Goal: Task Accomplishment & Management: Contribute content

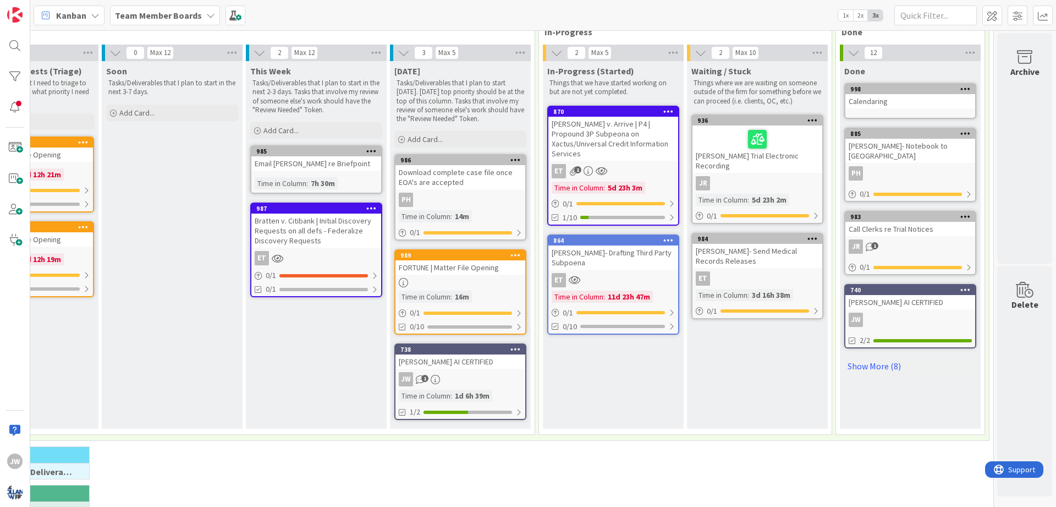
scroll to position [66, 116]
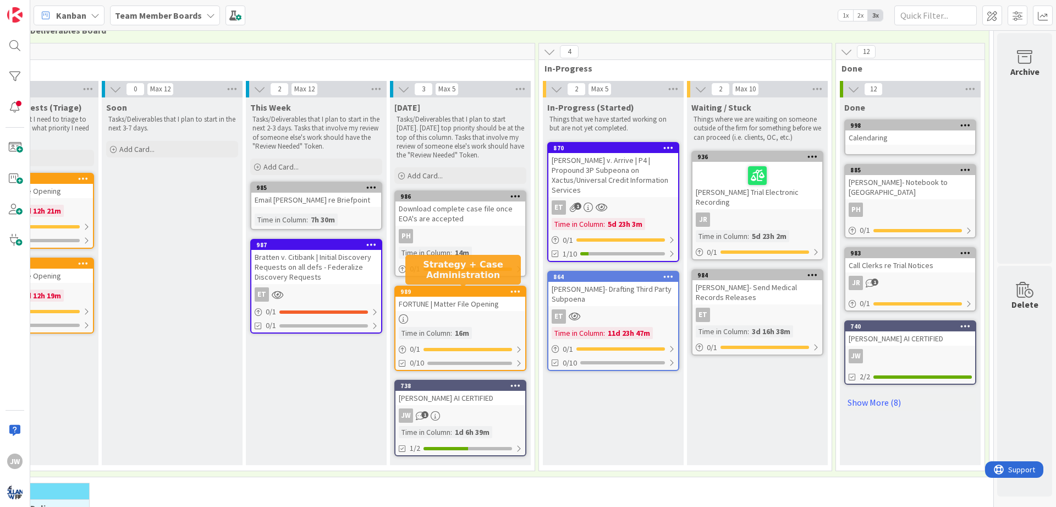
click at [430, 290] on div "989" at bounding box center [462, 292] width 125 height 8
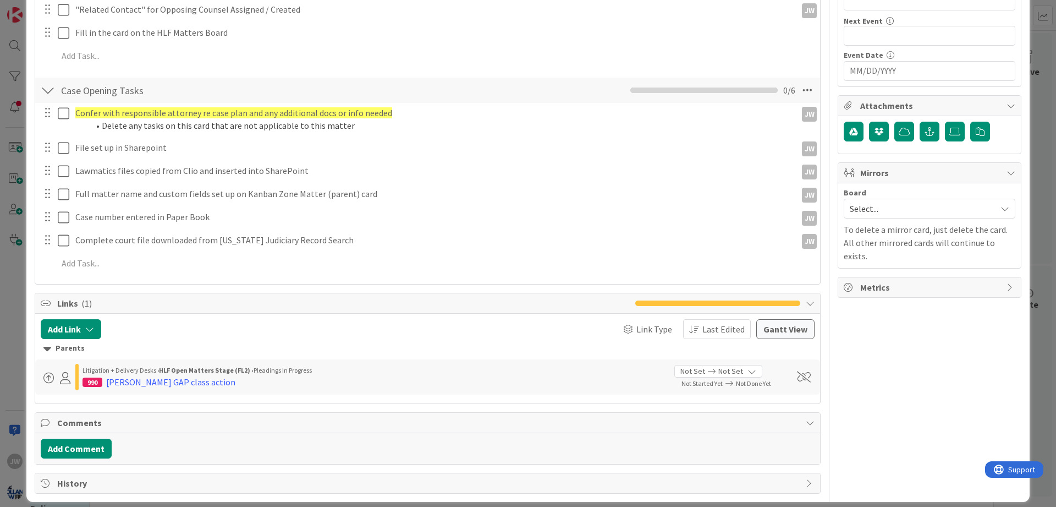
scroll to position [298, 0]
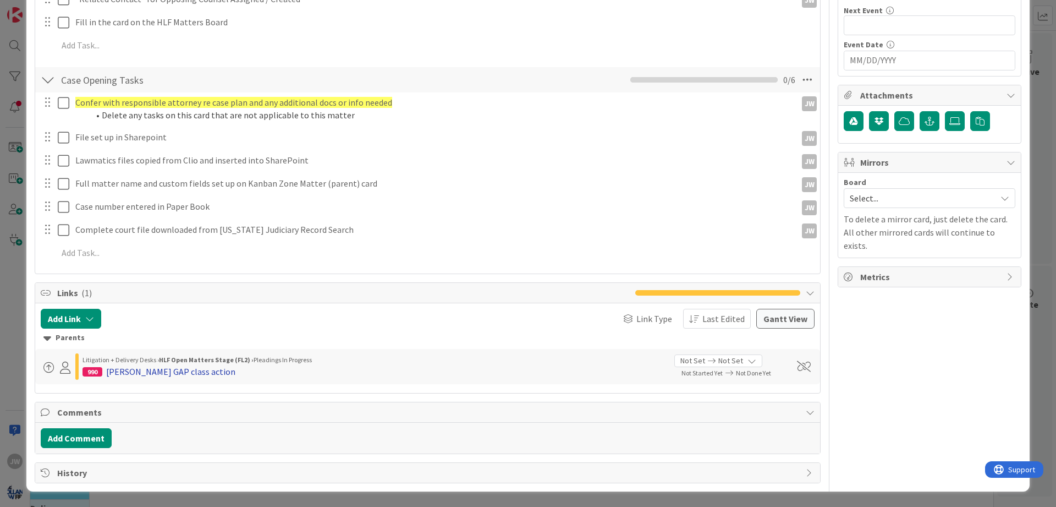
click at [130, 366] on div "[PERSON_NAME] GAP class action" at bounding box center [170, 371] width 129 height 13
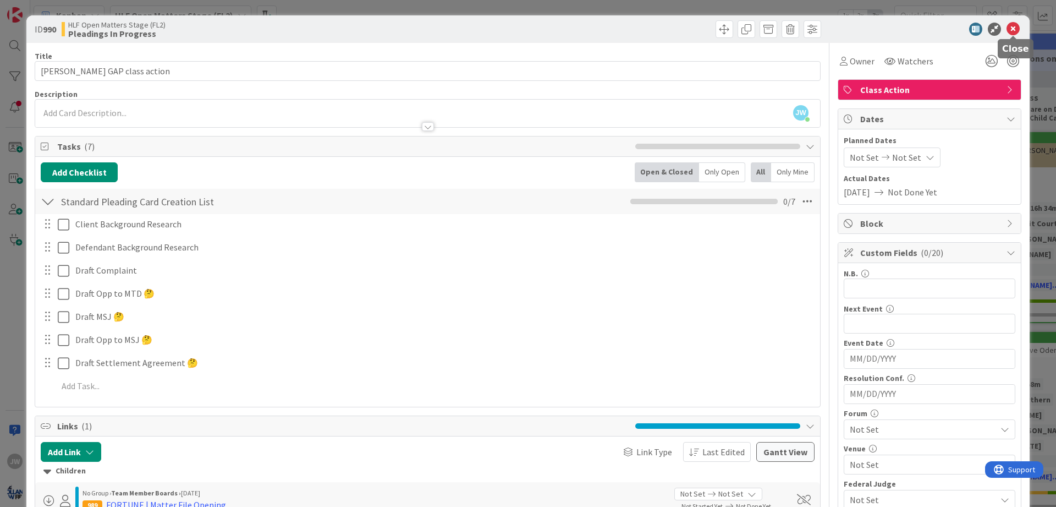
click at [1010, 30] on icon at bounding box center [1013, 29] width 13 height 13
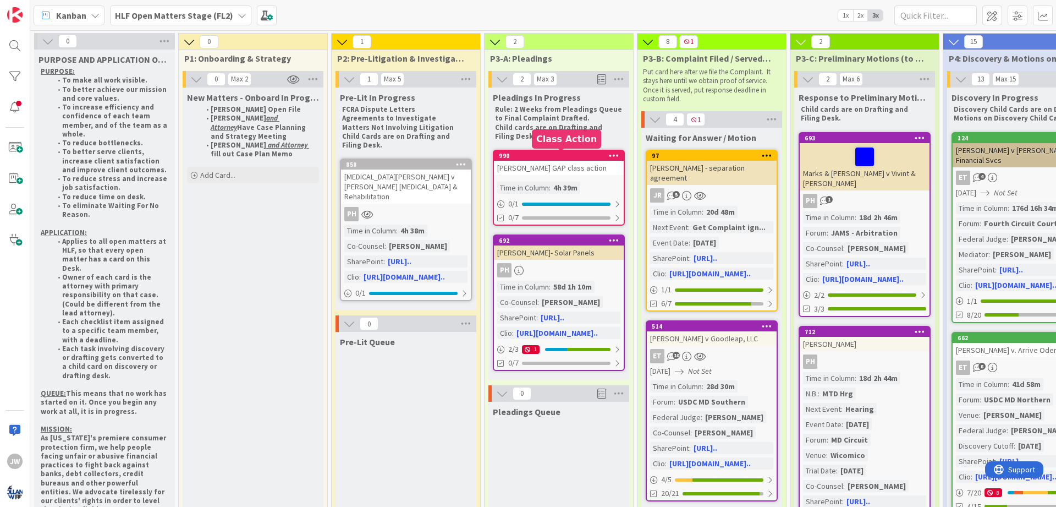
click at [518, 157] on div "990" at bounding box center [561, 156] width 125 height 8
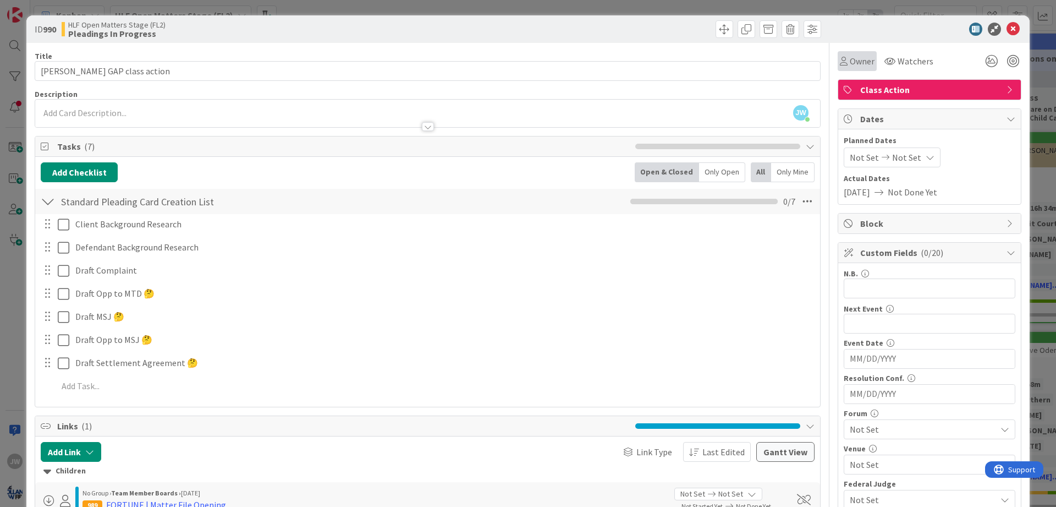
click at [848, 65] on div "Owner" at bounding box center [857, 60] width 35 height 13
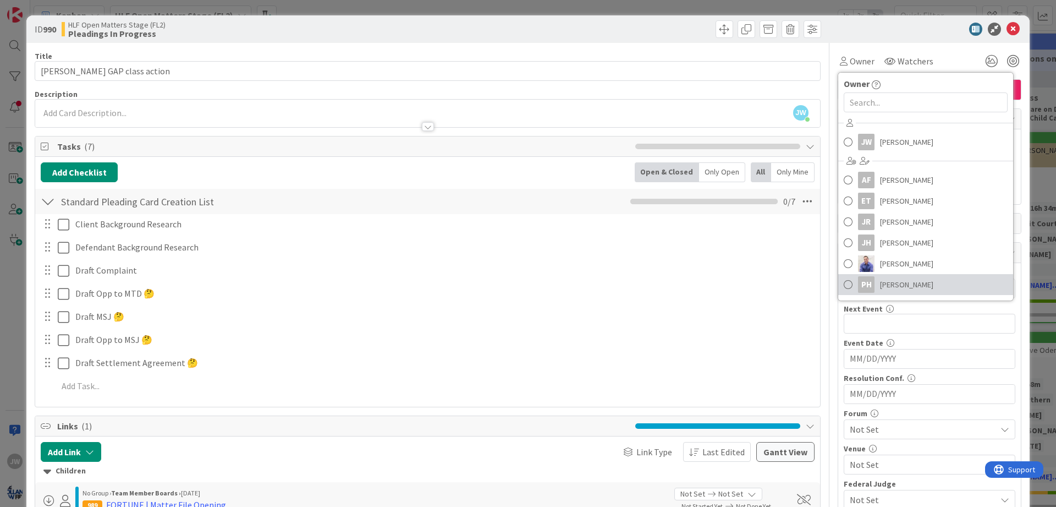
drag, startPoint x: 881, startPoint y: 282, endPoint x: 810, endPoint y: 168, distance: 134.2
click at [881, 282] on span "[PERSON_NAME]" at bounding box center [906, 284] width 53 height 17
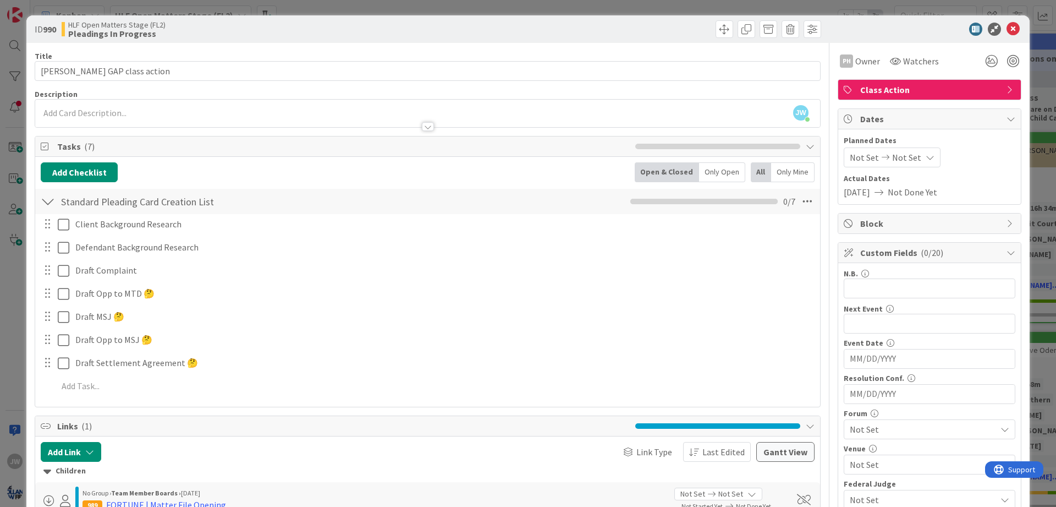
click at [671, 40] on div "ID 990 HLF Open Matters Stage (FL2) Pleadings In Progress" at bounding box center [527, 29] width 1003 height 28
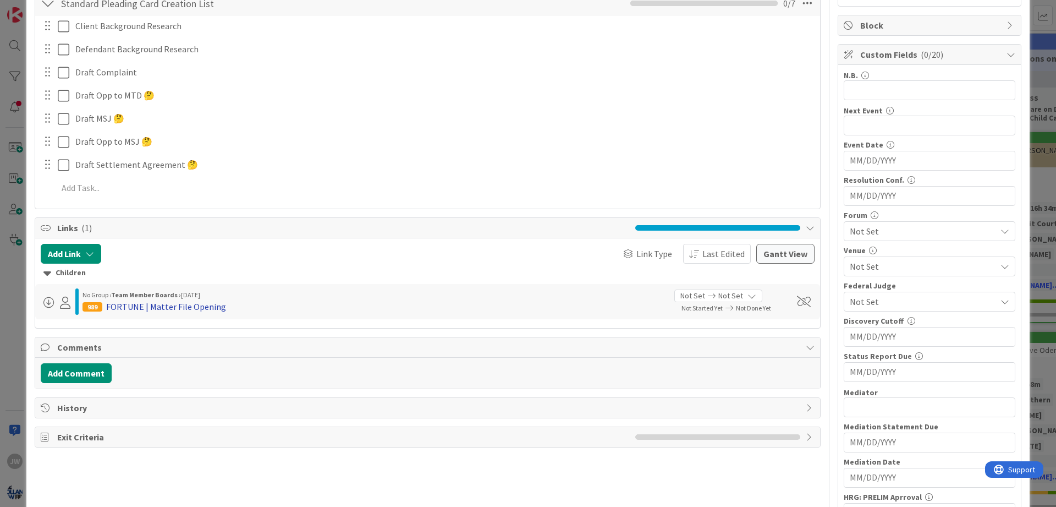
click at [128, 304] on div "FORTUNE | Matter File Opening" at bounding box center [166, 306] width 120 height 13
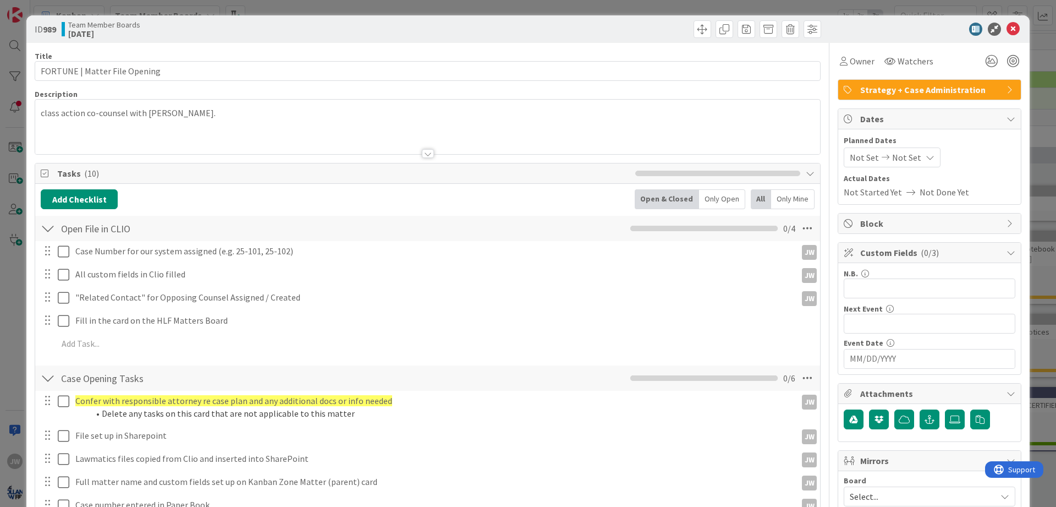
scroll to position [132, 0]
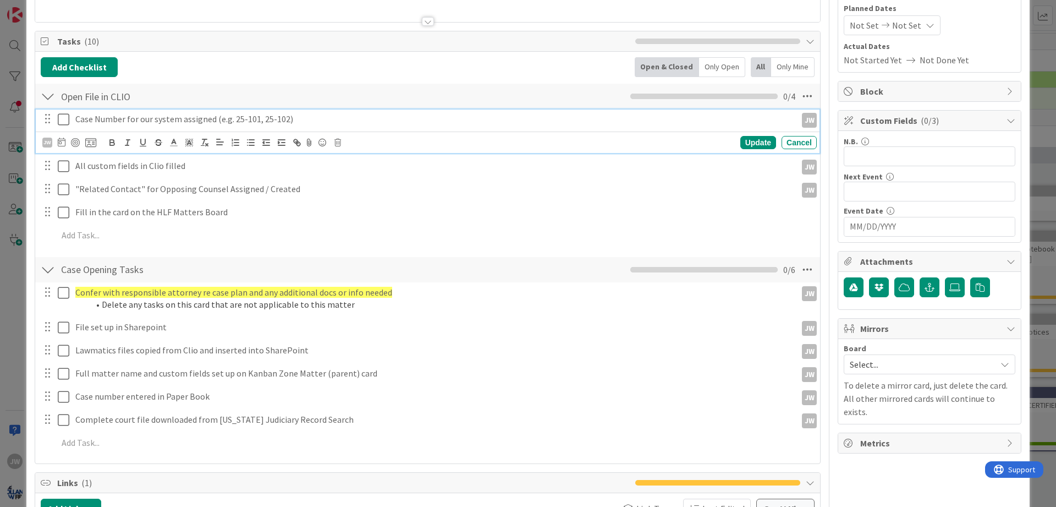
click at [67, 123] on icon at bounding box center [64, 119] width 12 height 13
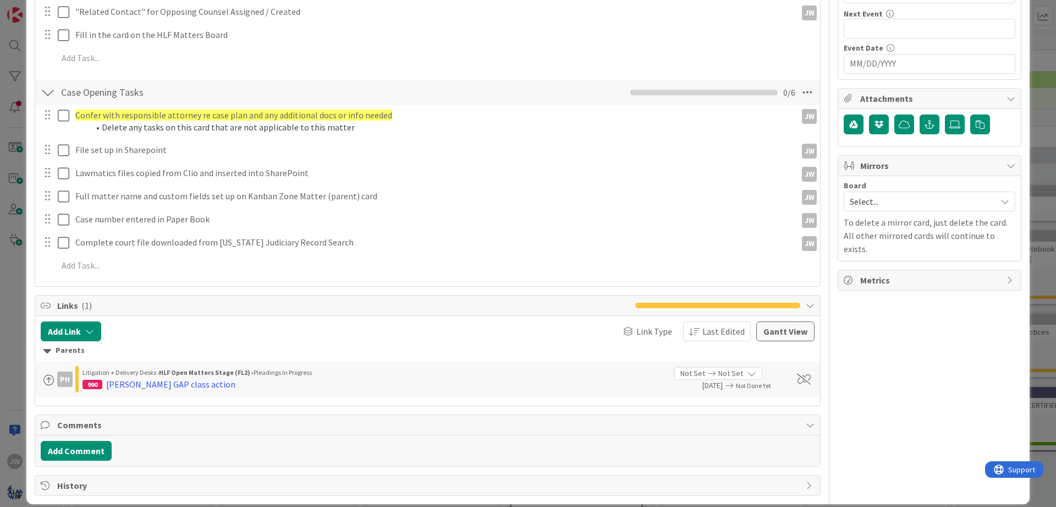
scroll to position [308, 0]
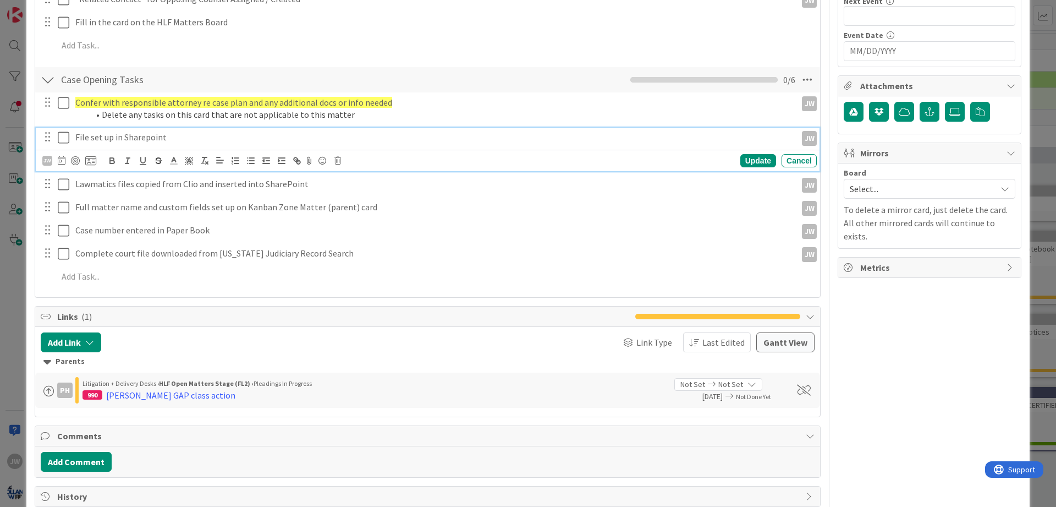
click at [62, 138] on icon at bounding box center [64, 137] width 12 height 13
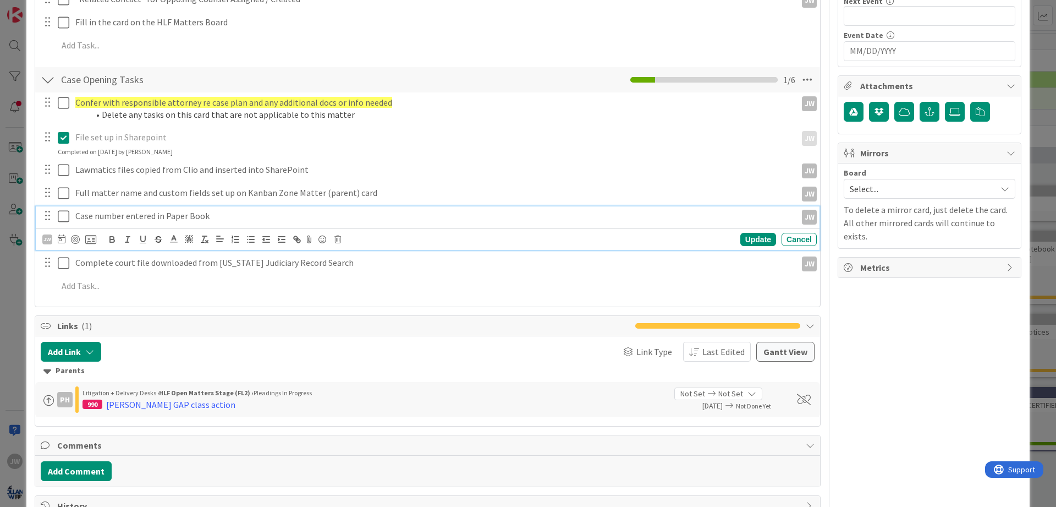
click at [58, 213] on icon at bounding box center [64, 216] width 12 height 13
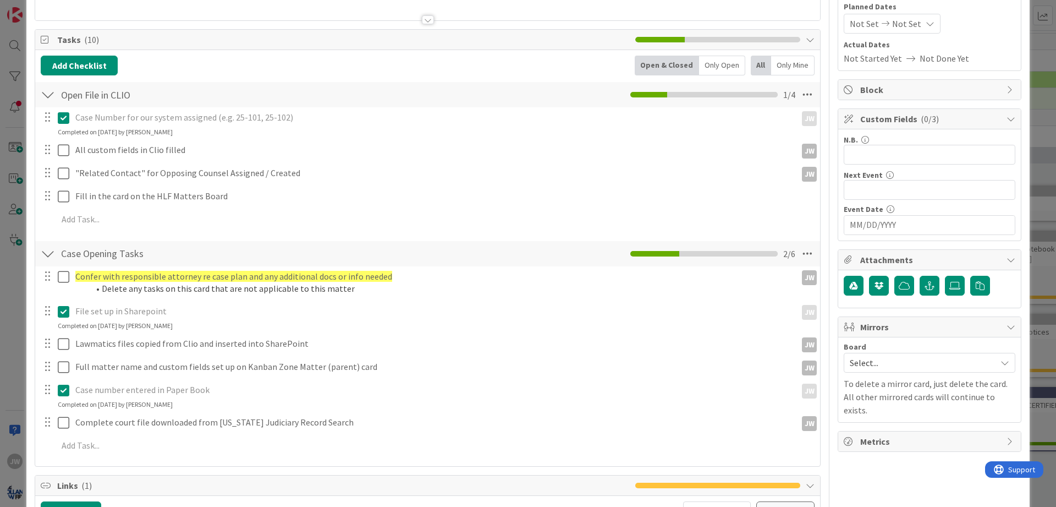
scroll to position [0, 0]
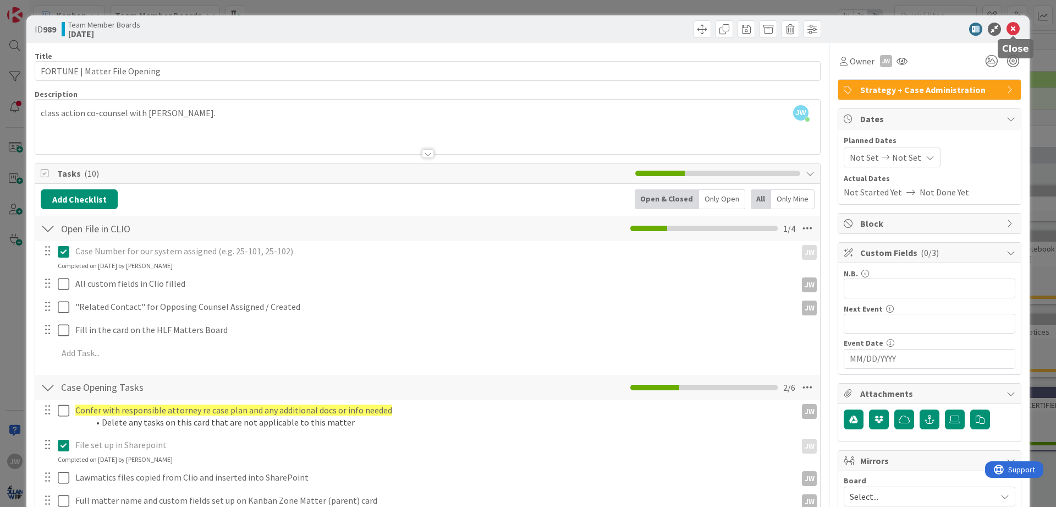
click at [1011, 27] on icon at bounding box center [1013, 29] width 13 height 13
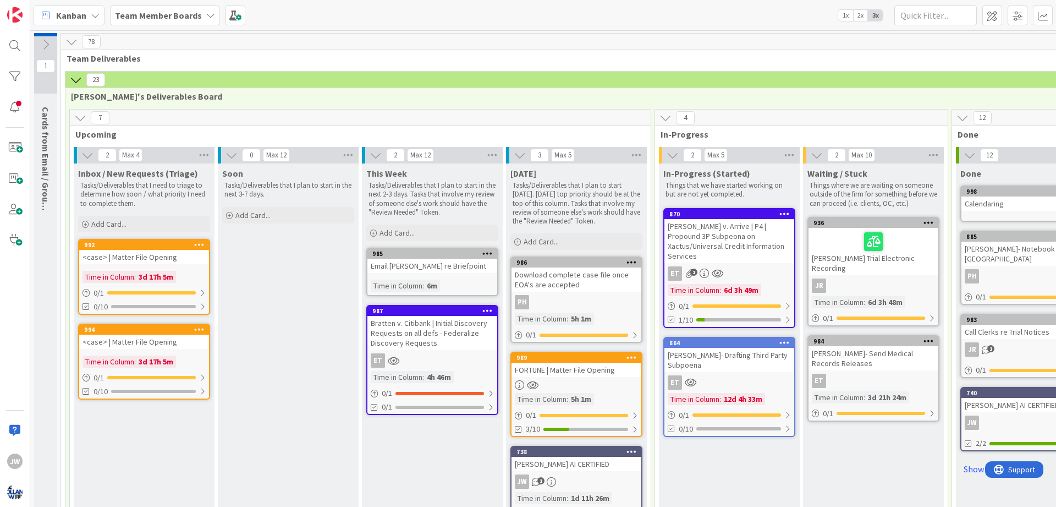
click at [705, 15] on div "Kanban Team Member Boards 1x 2x 3x" at bounding box center [543, 15] width 1026 height 30
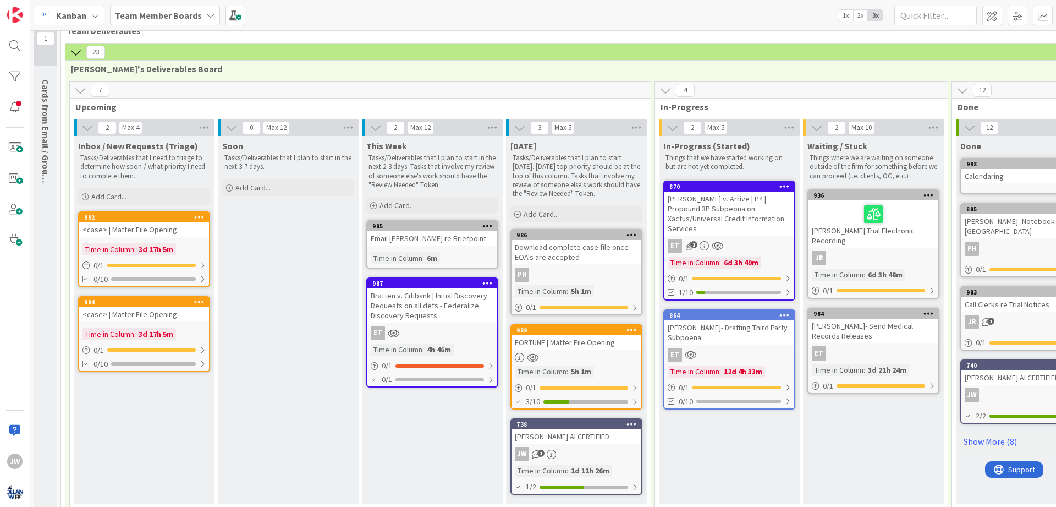
scroll to position [66, 0]
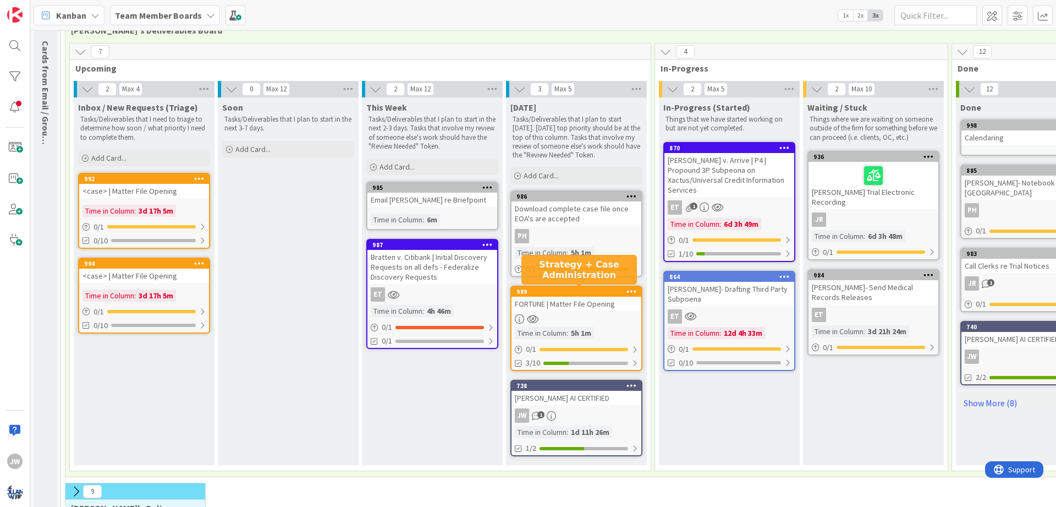
click at [562, 289] on div "989" at bounding box center [579, 292] width 125 height 8
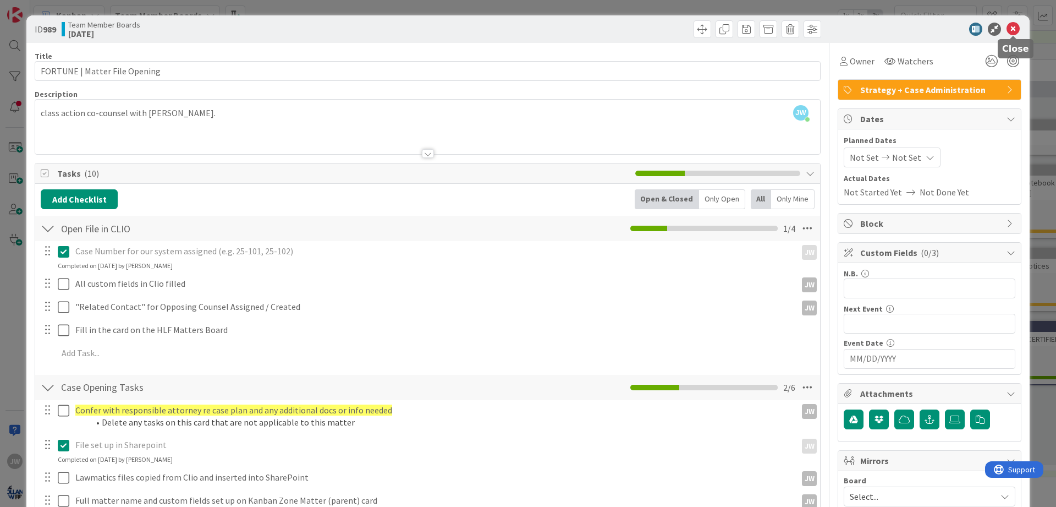
click at [1008, 29] on icon at bounding box center [1013, 29] width 13 height 13
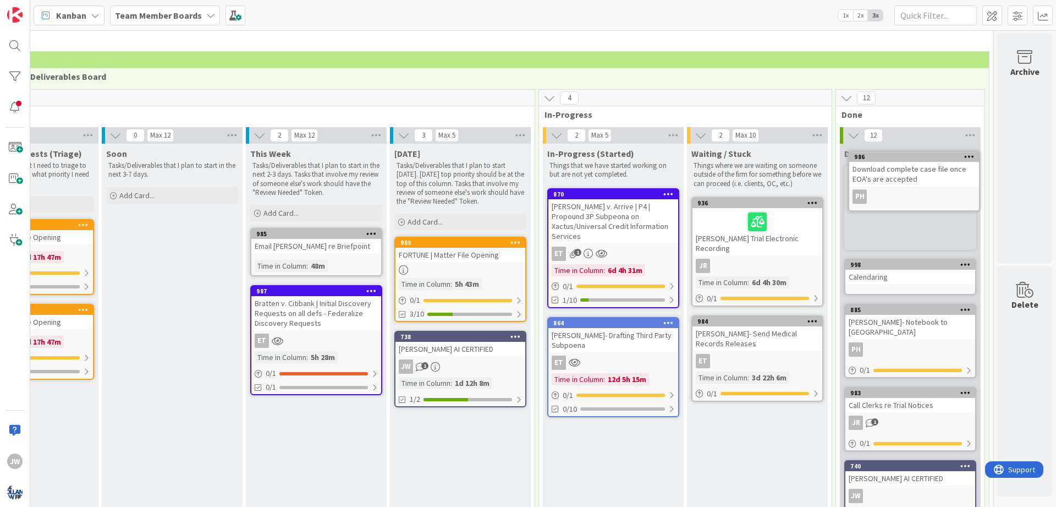
scroll to position [18, 116]
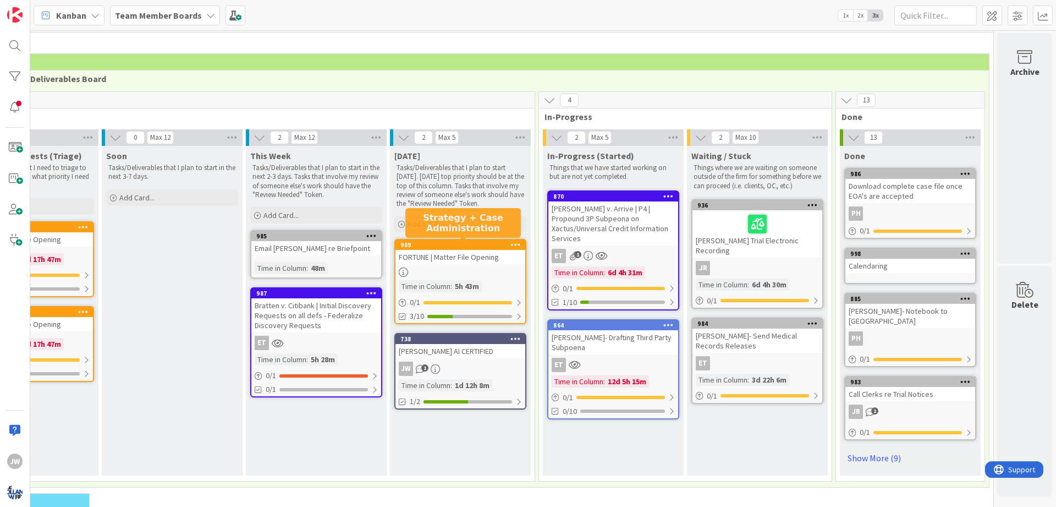
click at [434, 244] on div "989" at bounding box center [462, 245] width 125 height 8
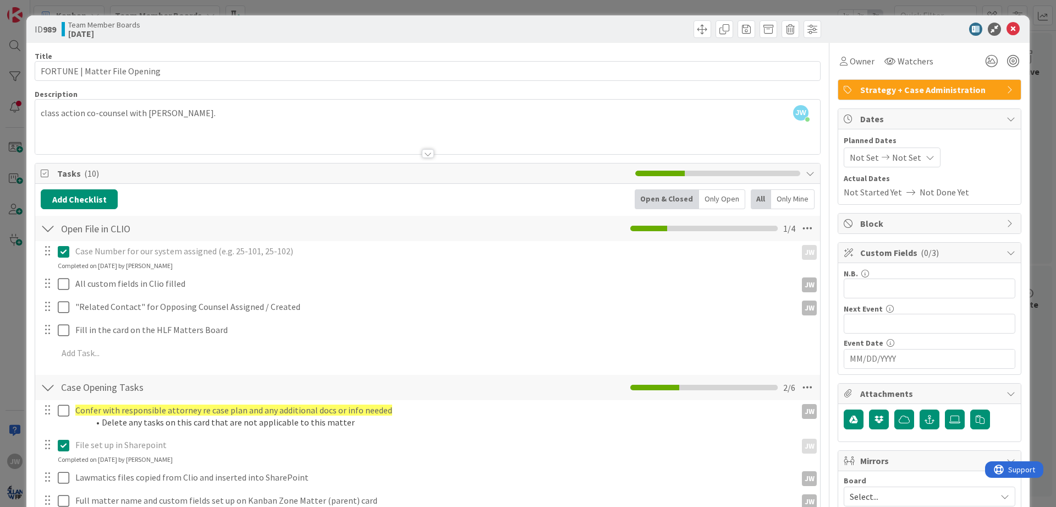
click at [685, 5] on div "ID 989 Team Member Boards [DATE] Title 29 / 128 FORTUNE | Matter File Opening D…" at bounding box center [528, 253] width 1056 height 507
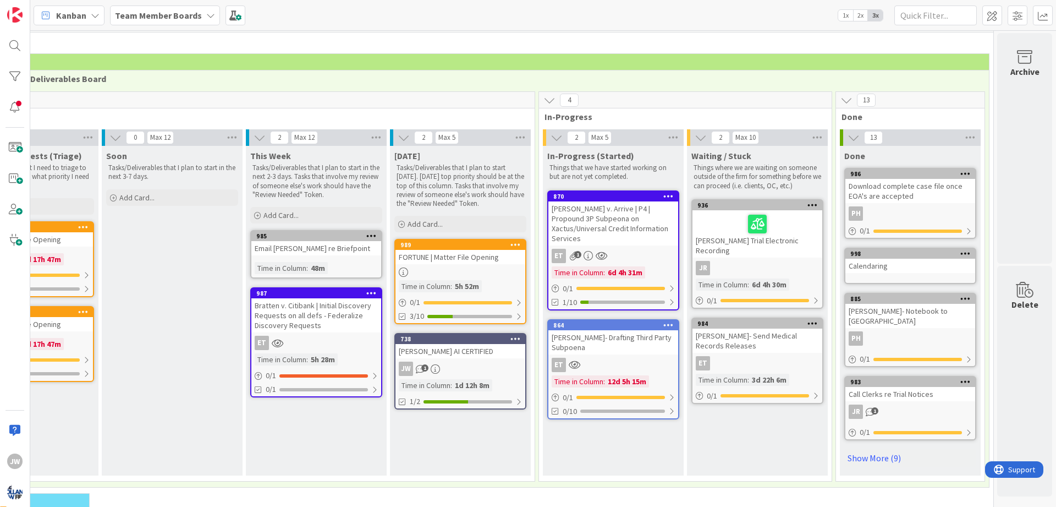
click at [456, 243] on div "989" at bounding box center [462, 245] width 125 height 8
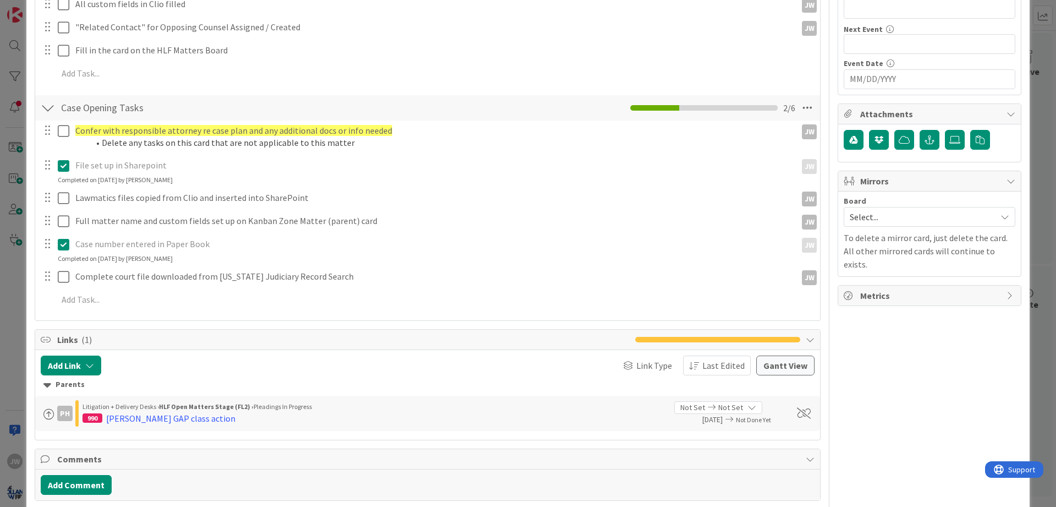
scroll to position [326, 0]
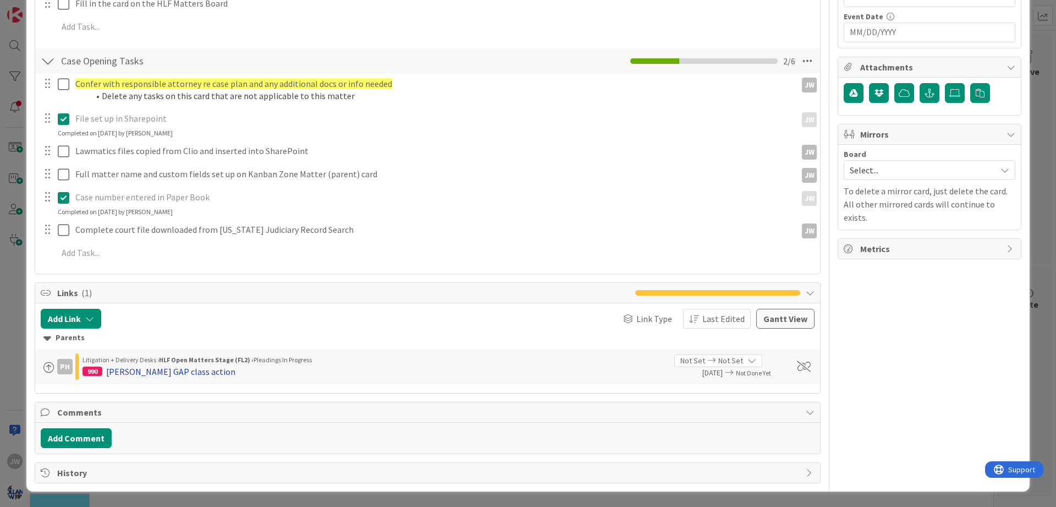
click at [152, 369] on div "[PERSON_NAME] GAP class action" at bounding box center [170, 371] width 129 height 13
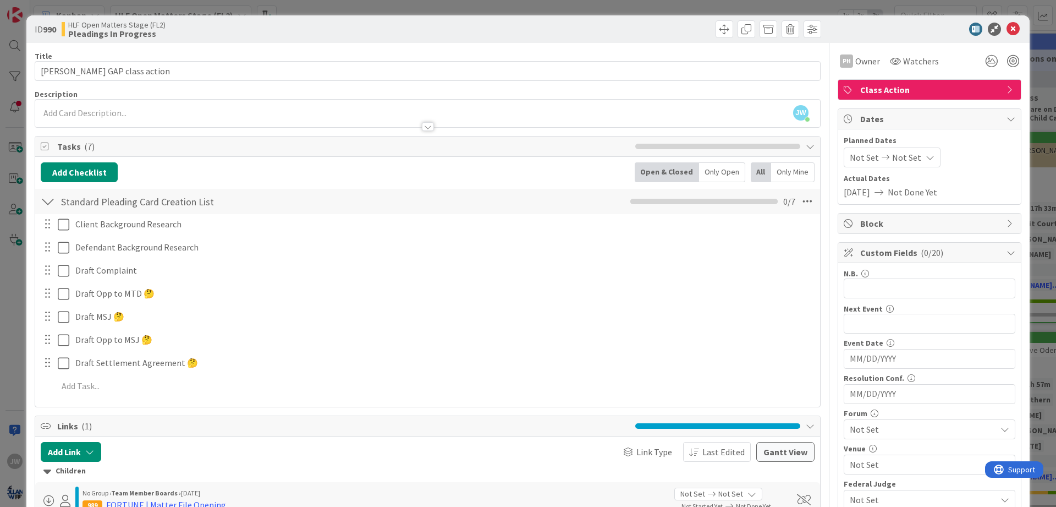
scroll to position [132, 0]
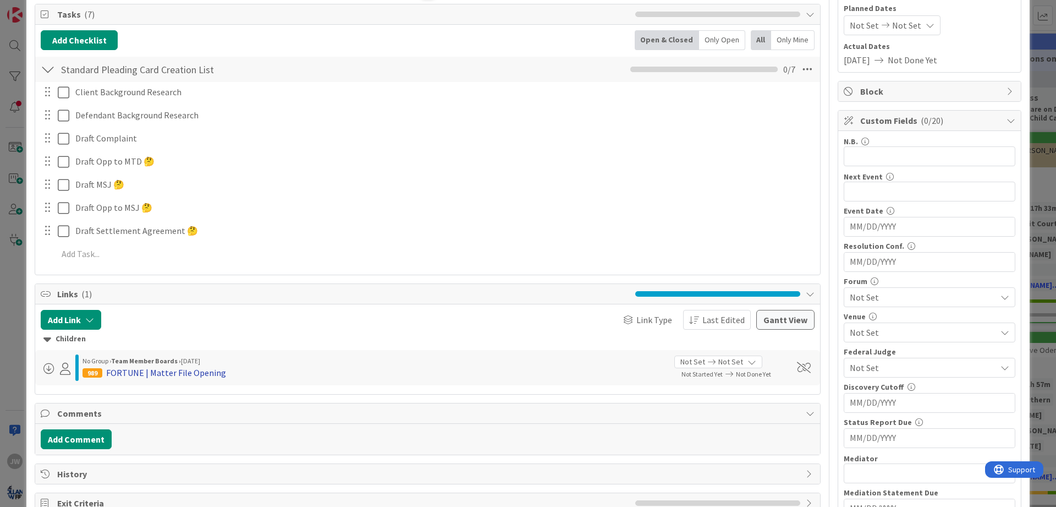
click at [215, 369] on div "FORTUNE | Matter File Opening" at bounding box center [166, 372] width 120 height 13
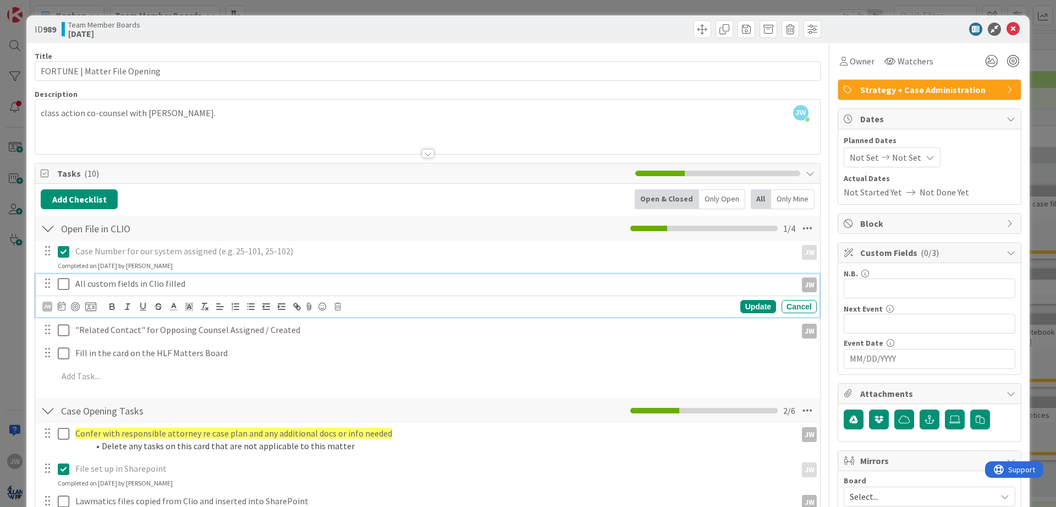
click at [68, 289] on icon at bounding box center [64, 283] width 12 height 13
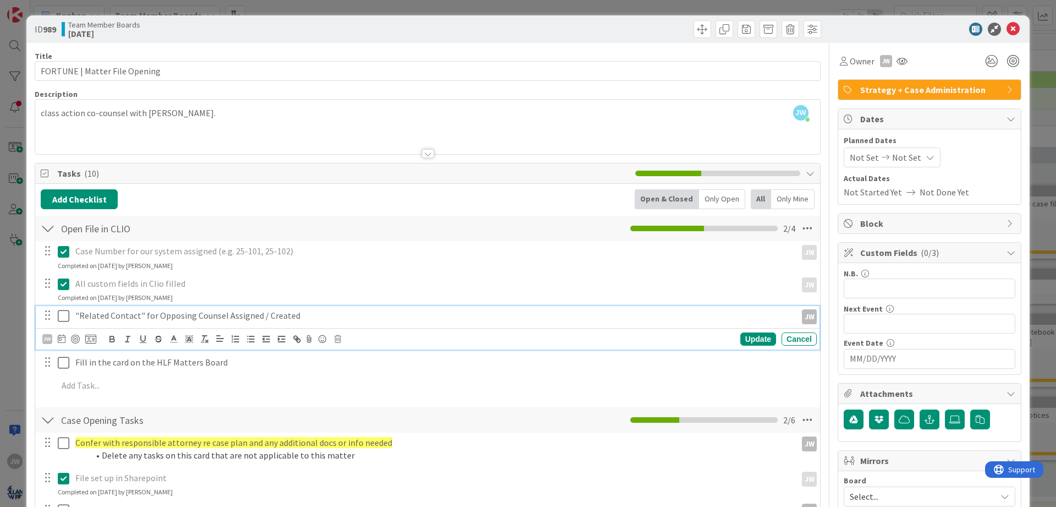
click at [66, 314] on icon at bounding box center [64, 315] width 12 height 13
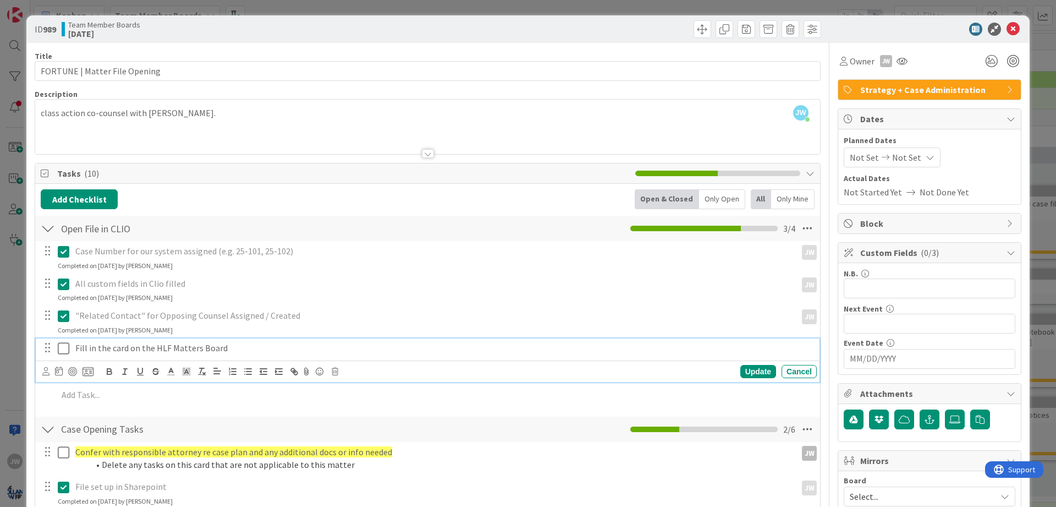
click at [63, 348] on icon at bounding box center [64, 348] width 12 height 13
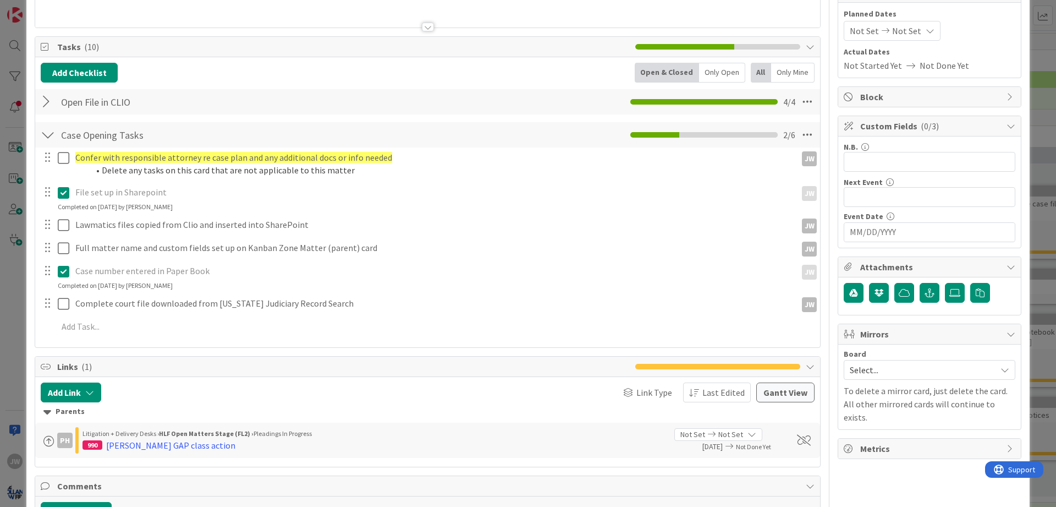
scroll to position [132, 0]
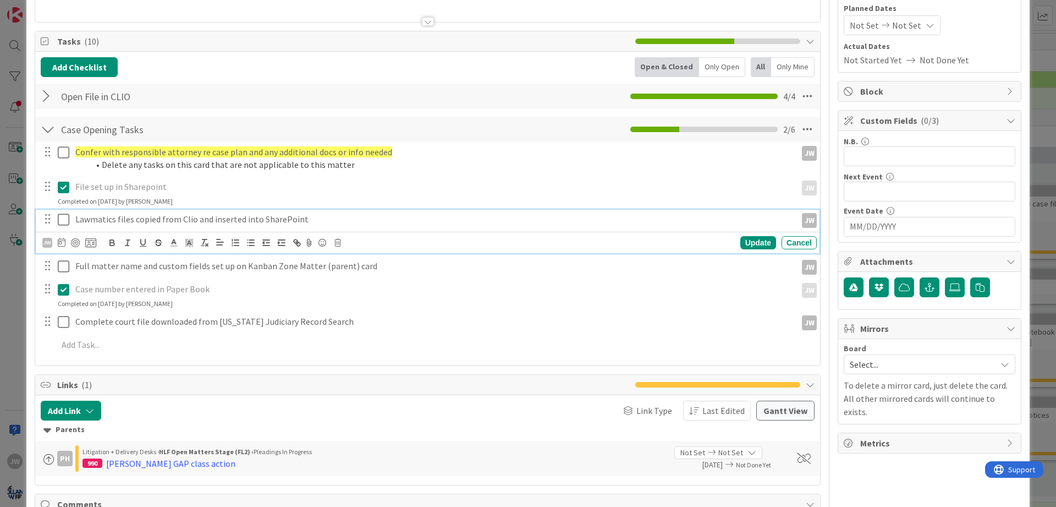
click at [64, 224] on icon at bounding box center [64, 219] width 12 height 13
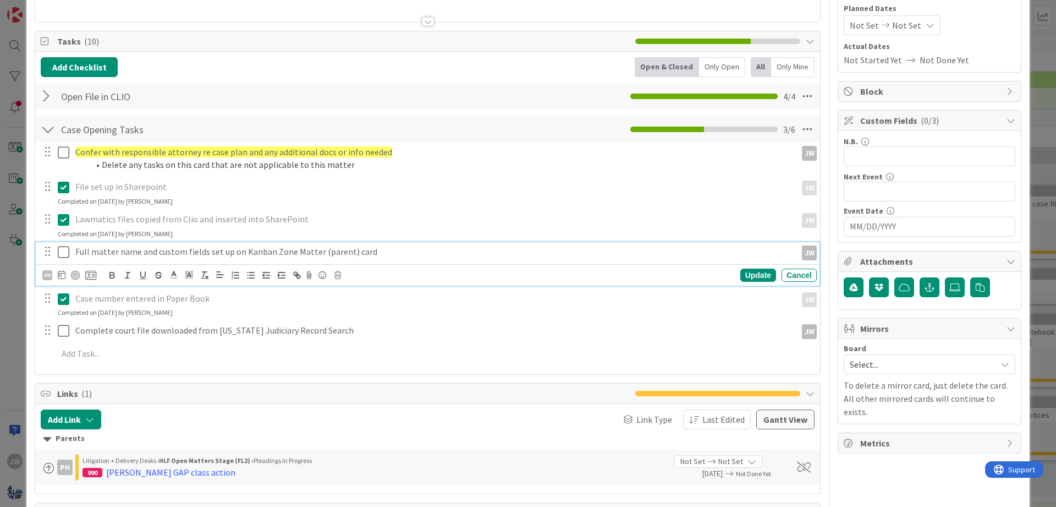
click at [65, 248] on icon at bounding box center [64, 251] width 12 height 13
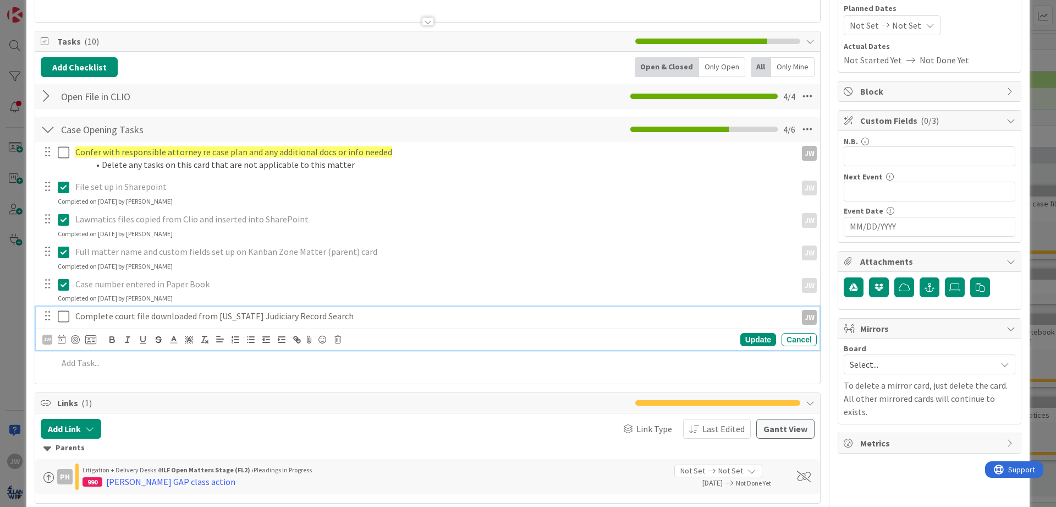
drag, startPoint x: 62, startPoint y: 314, endPoint x: 112, endPoint y: 300, distance: 51.8
click at [62, 315] on icon at bounding box center [64, 316] width 12 height 13
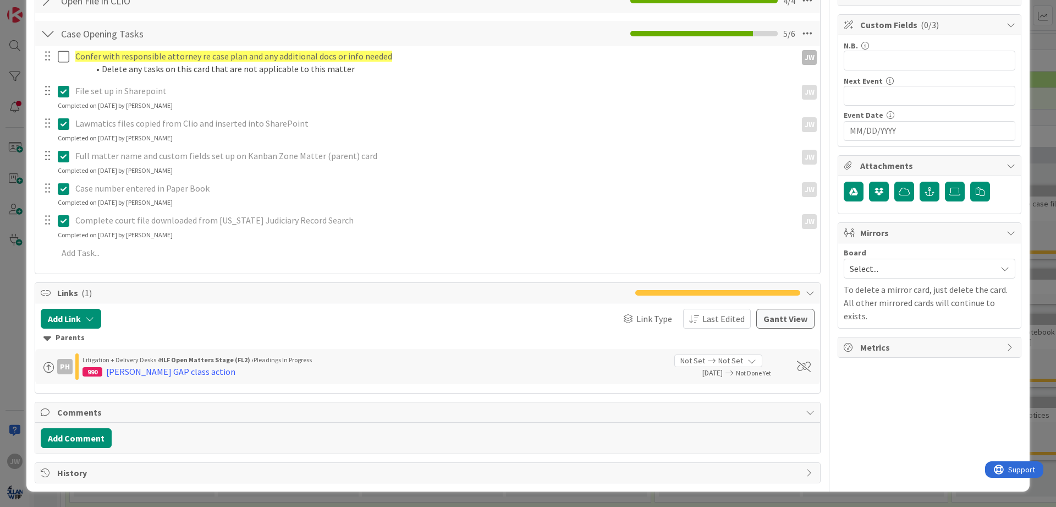
scroll to position [0, 0]
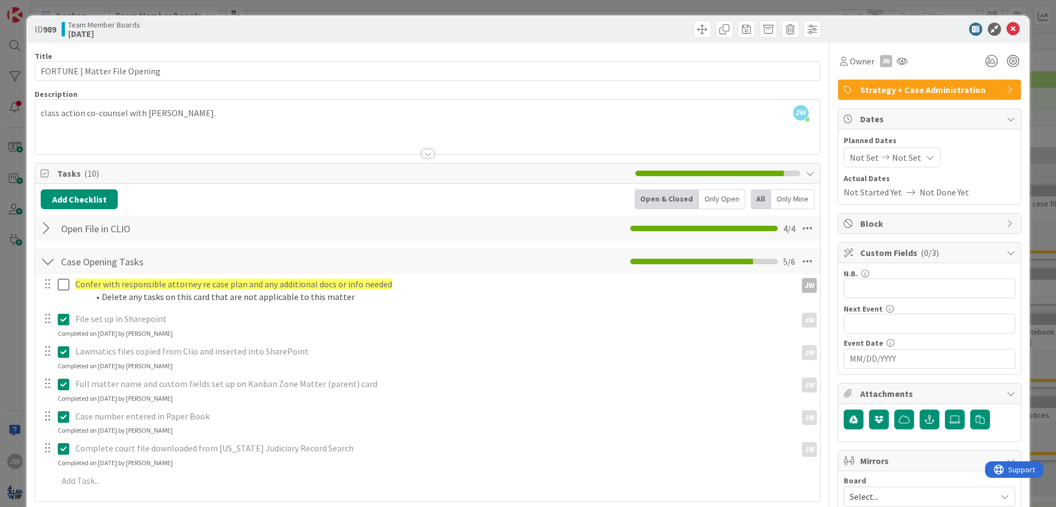
click at [1007, 29] on icon at bounding box center [1013, 29] width 13 height 13
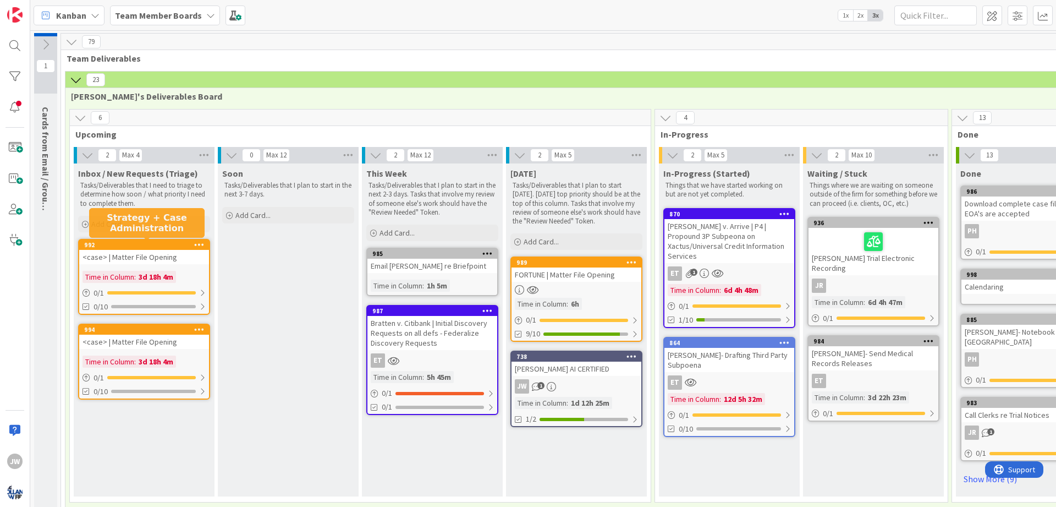
click at [168, 245] on div "992" at bounding box center [146, 245] width 125 height 8
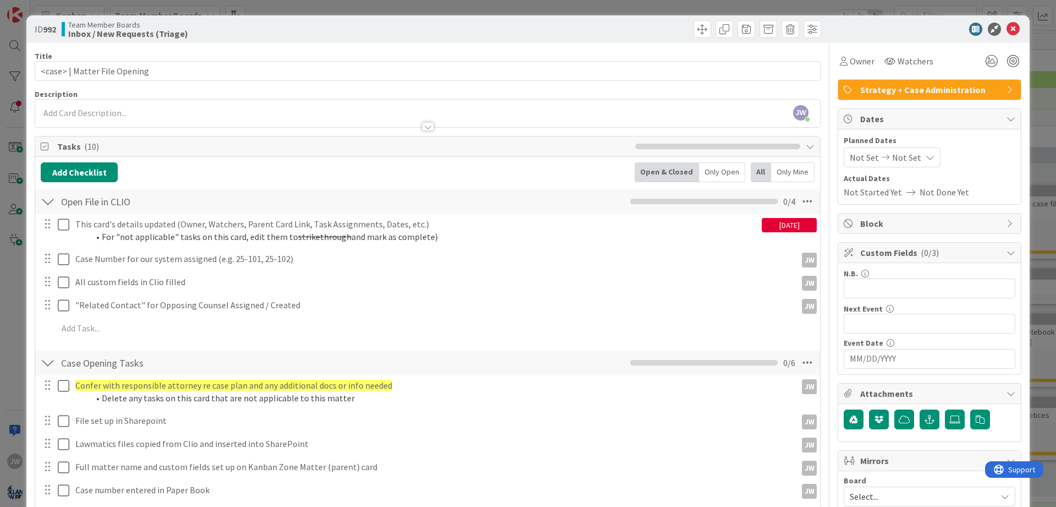
scroll to position [283, 0]
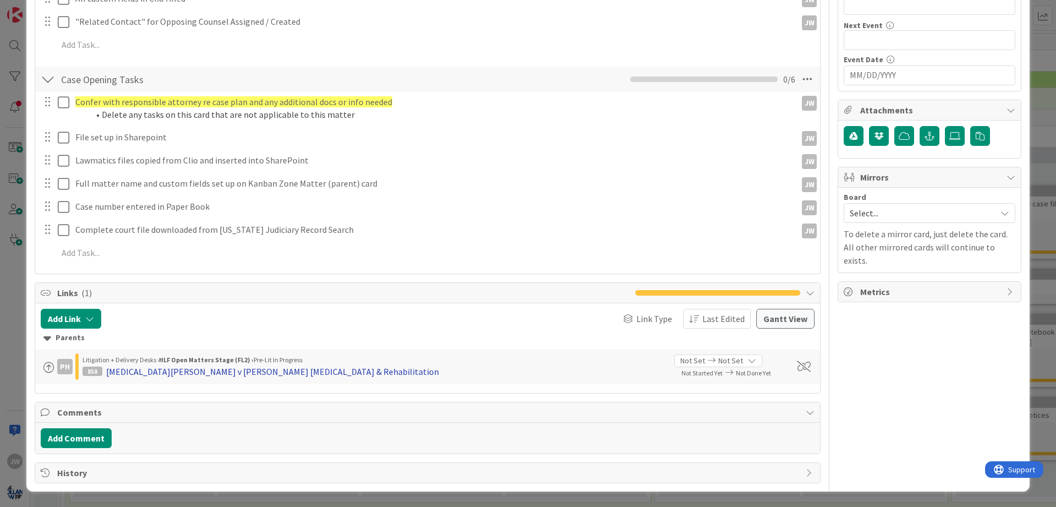
click at [168, 372] on div "[MEDICAL_DATA][PERSON_NAME] v [PERSON_NAME] [MEDICAL_DATA] & Rehabilitation" at bounding box center [272, 371] width 333 height 13
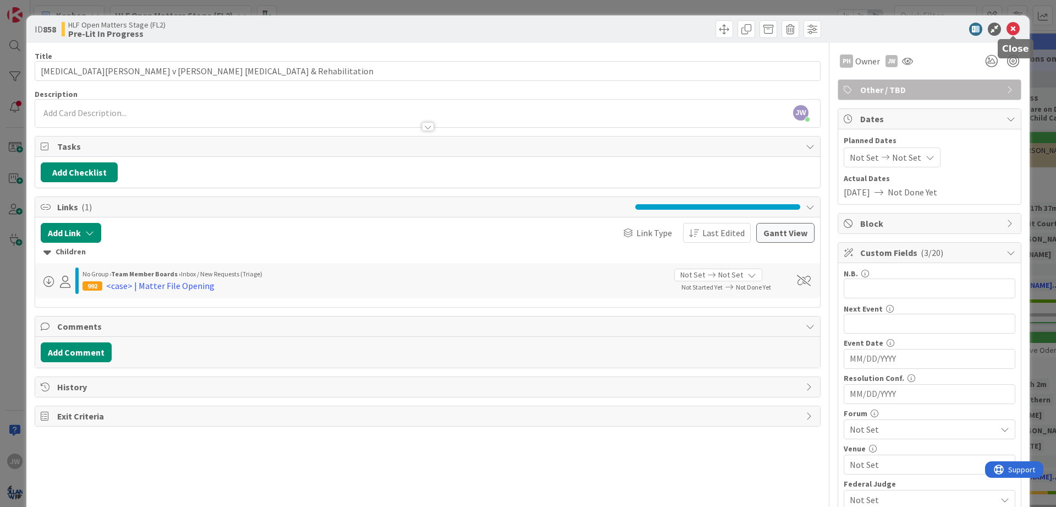
click at [1013, 26] on icon at bounding box center [1013, 29] width 13 height 13
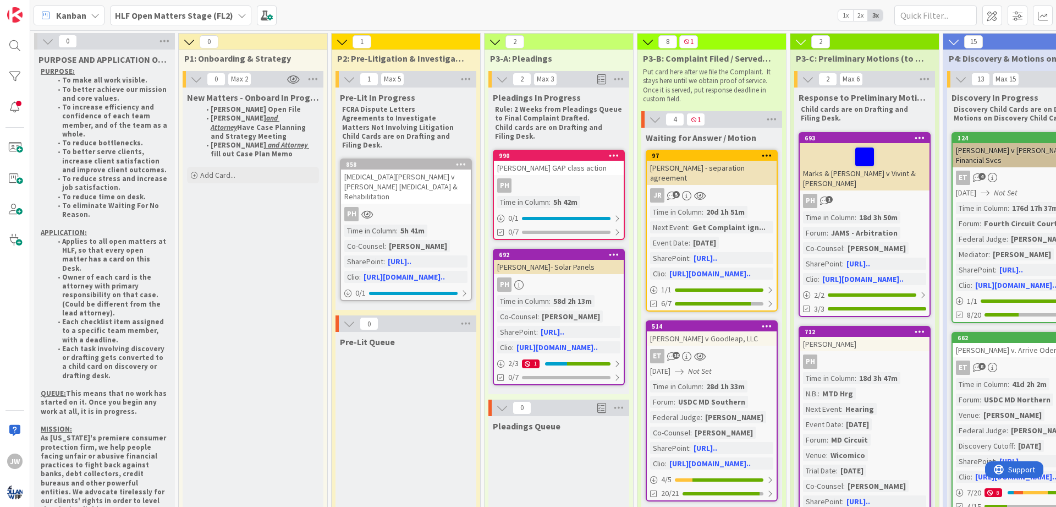
click at [78, 17] on span "Kanban" at bounding box center [71, 15] width 30 height 13
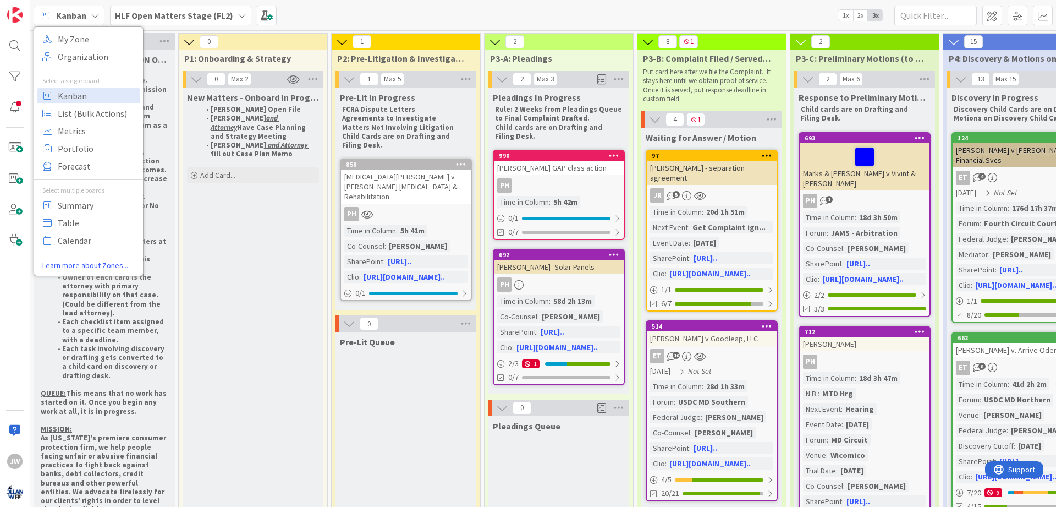
click at [202, 17] on b "HLF Open Matters Stage (FL2)" at bounding box center [174, 15] width 118 height 11
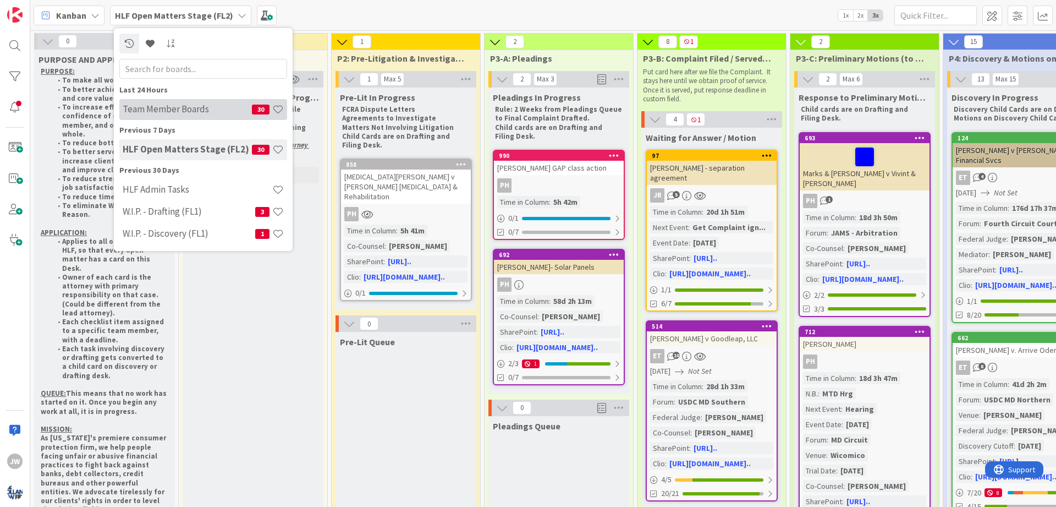
click at [180, 112] on h4 "Team Member Boards" at bounding box center [187, 108] width 129 height 11
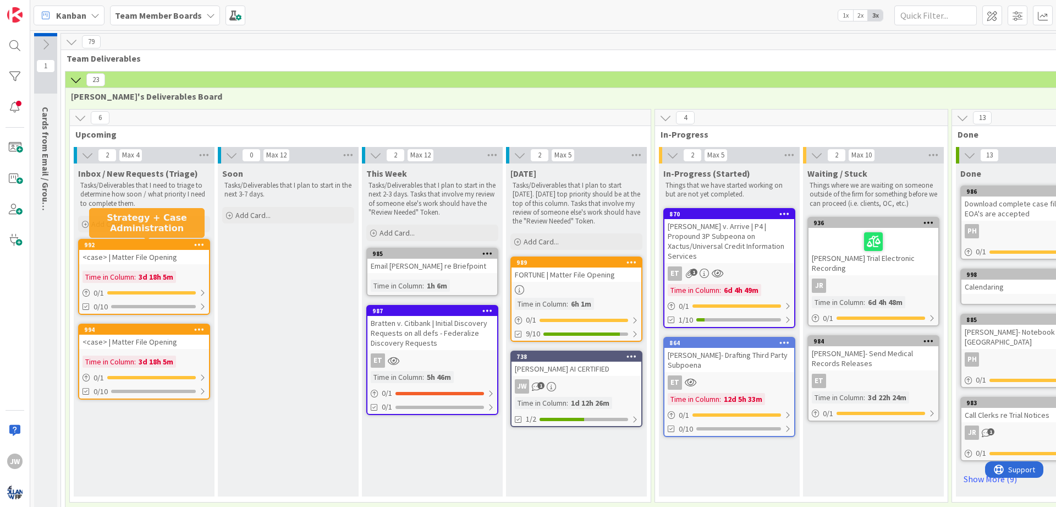
click at [139, 245] on div "992" at bounding box center [146, 245] width 125 height 8
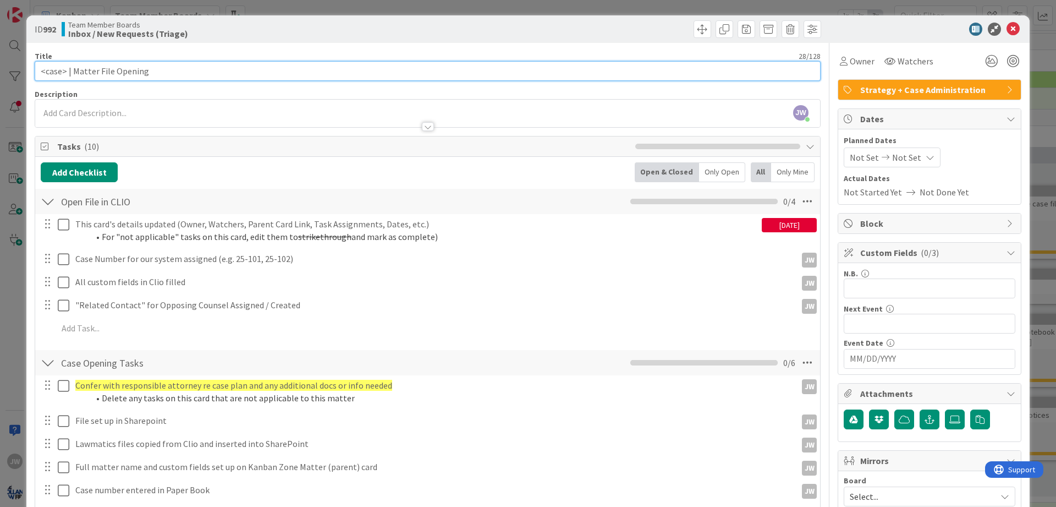
click at [67, 68] on input "<case> | Matter File Opening" at bounding box center [428, 71] width 786 height 20
drag, startPoint x: 66, startPoint y: 69, endPoint x: 42, endPoint y: 68, distance: 23.7
click at [42, 68] on input "<case> | Matter File Opening" at bounding box center [428, 71] width 786 height 20
type input "[MEDICAL_DATA][PERSON_NAME]| Matter File Opening"
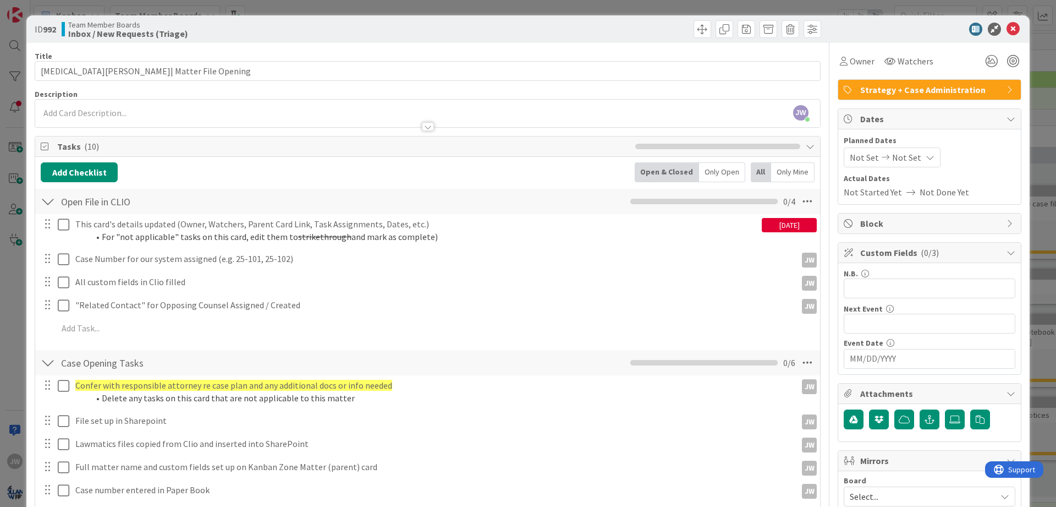
click at [759, 54] on div "Title 33 / 128" at bounding box center [428, 56] width 786 height 10
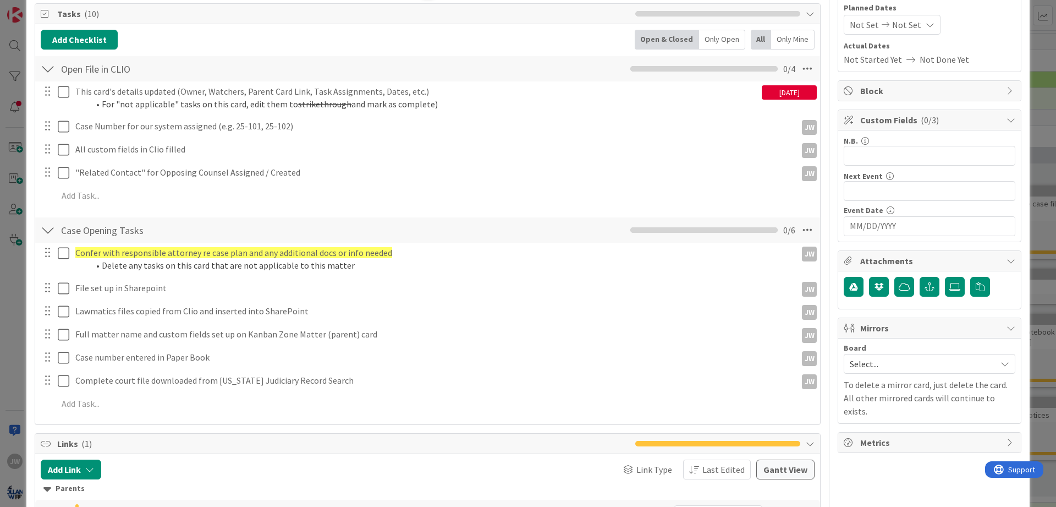
scroll to position [132, 0]
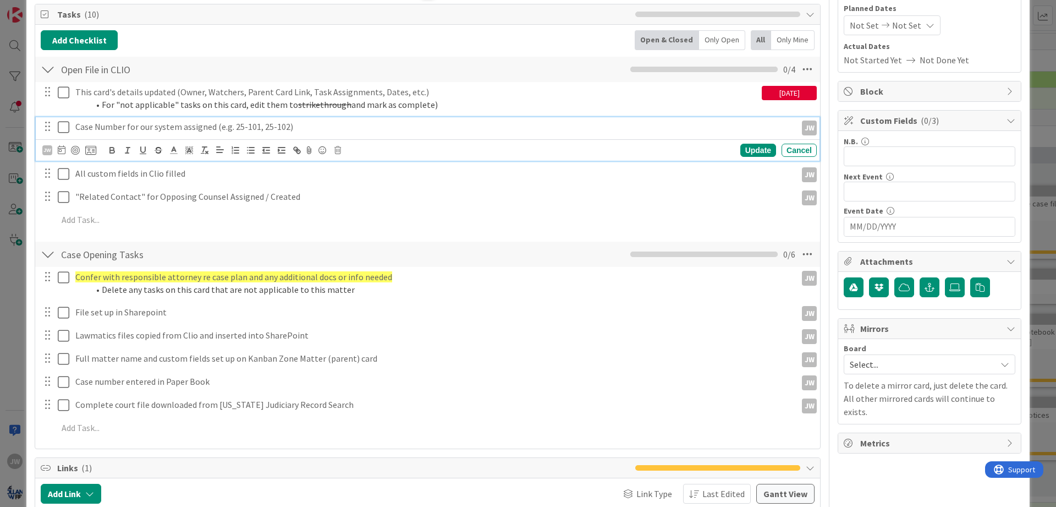
click at [63, 130] on icon at bounding box center [64, 126] width 12 height 13
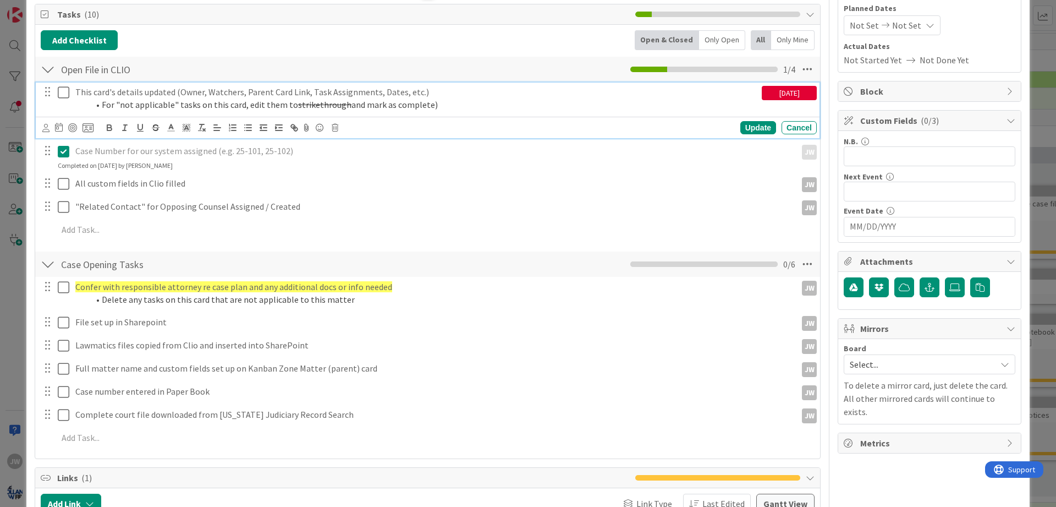
click at [63, 96] on icon at bounding box center [64, 92] width 12 height 13
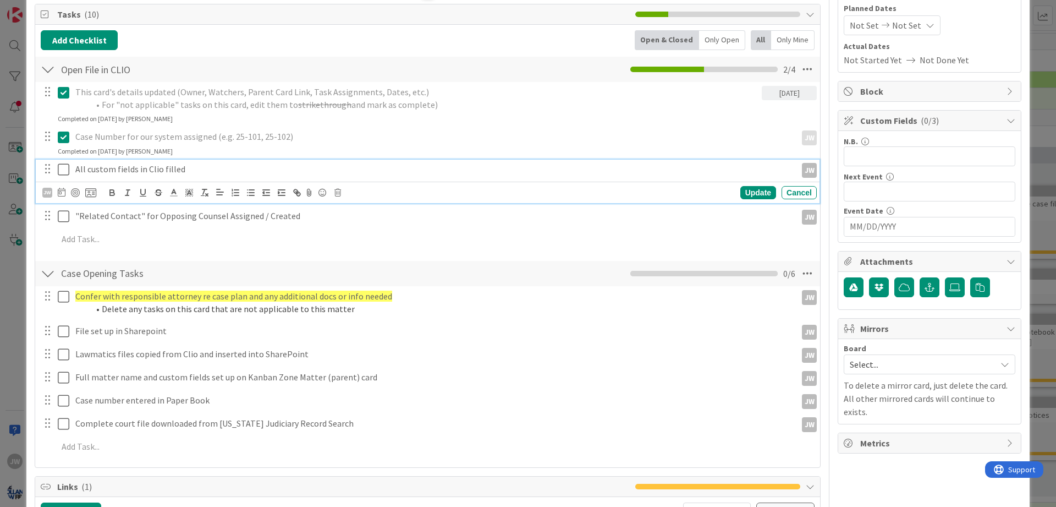
click at [68, 171] on icon at bounding box center [64, 169] width 12 height 13
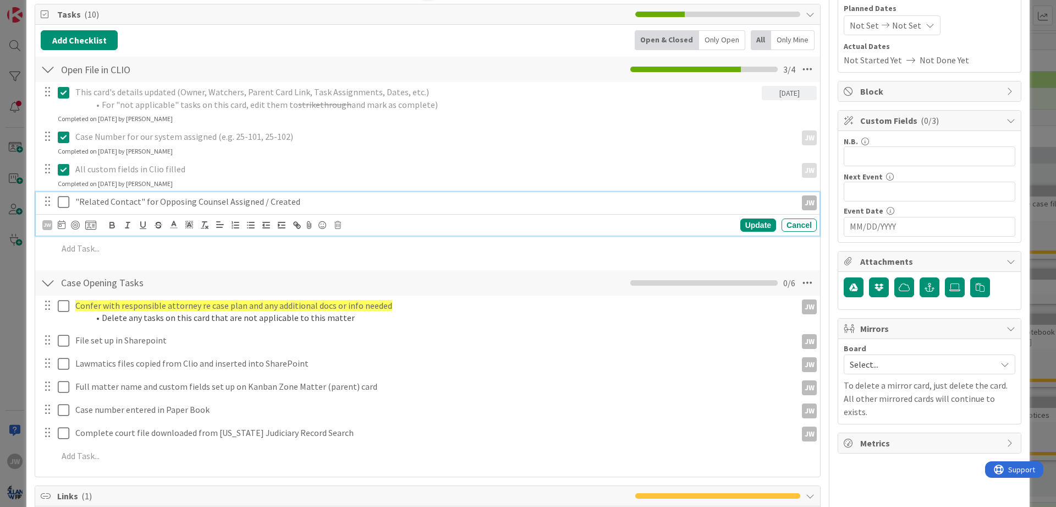
click at [59, 198] on icon at bounding box center [64, 201] width 12 height 13
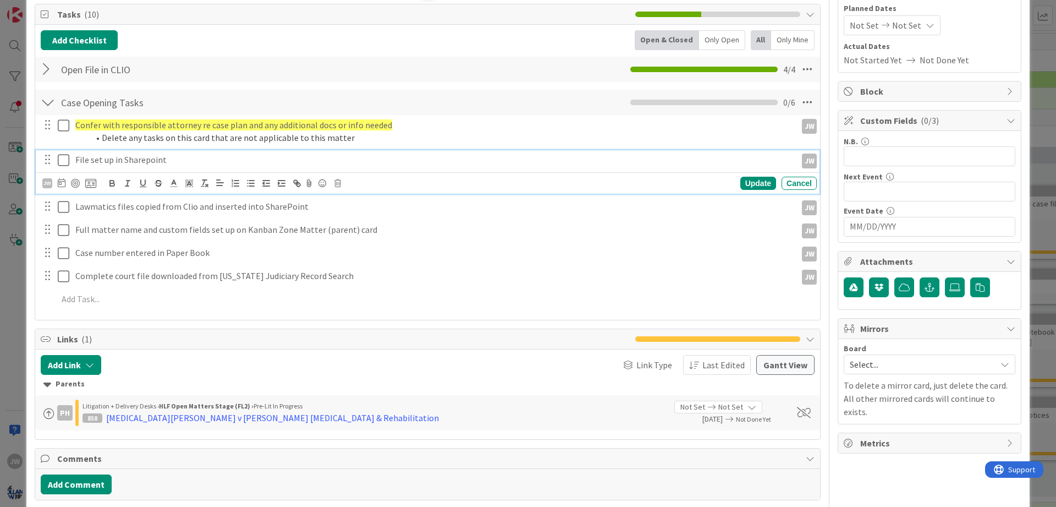
click at [67, 159] on icon at bounding box center [64, 159] width 12 height 13
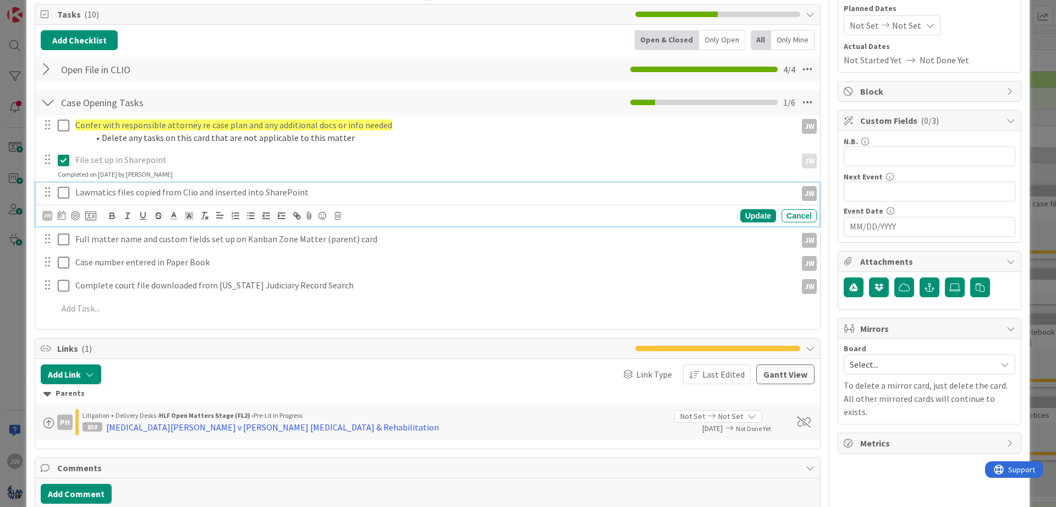
click at [65, 190] on icon at bounding box center [64, 192] width 12 height 13
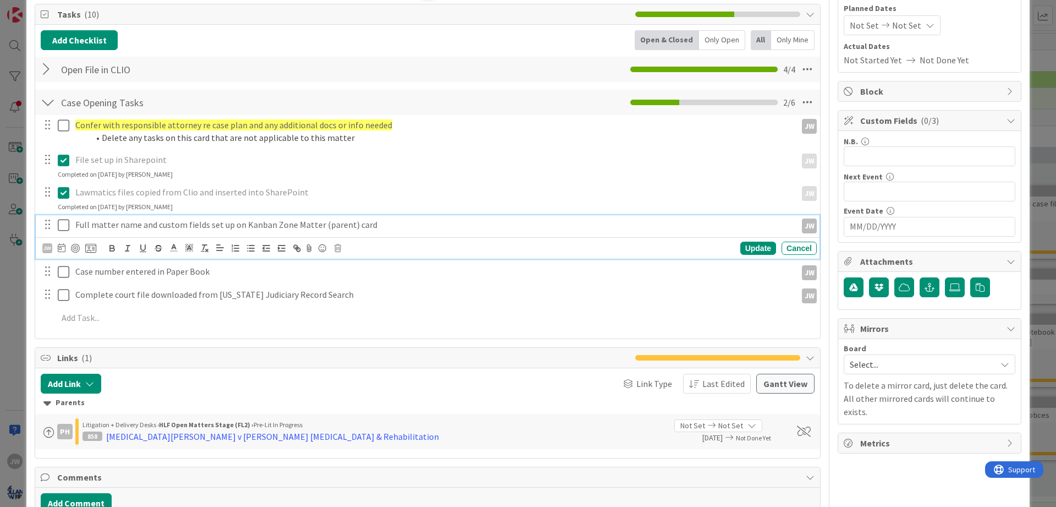
click at [67, 224] on icon at bounding box center [64, 224] width 12 height 13
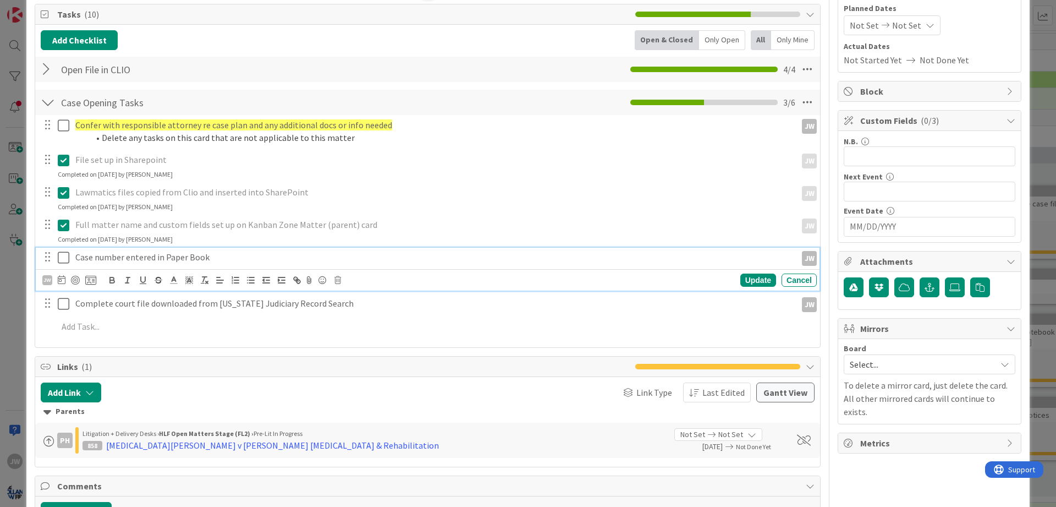
click at [67, 251] on icon at bounding box center [64, 257] width 12 height 13
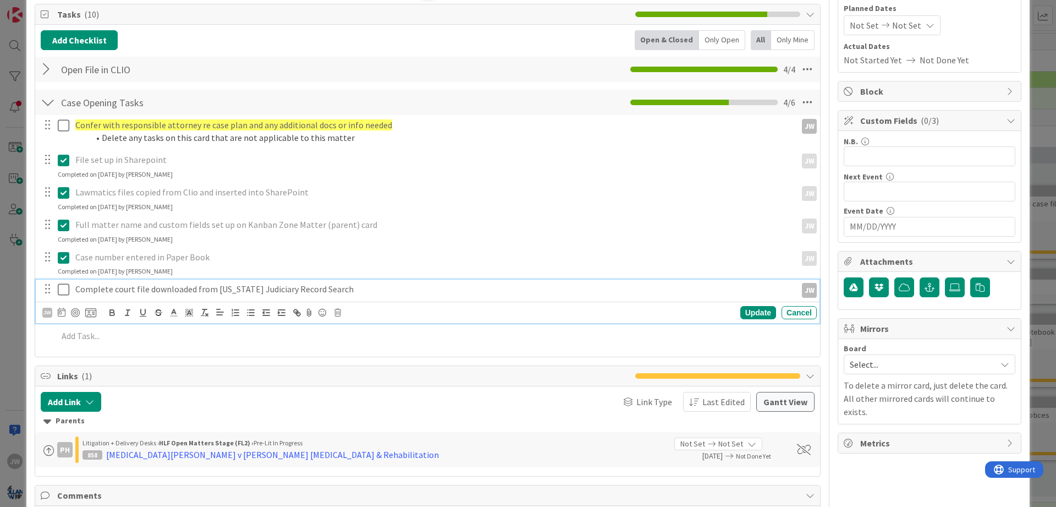
click at [67, 285] on icon at bounding box center [64, 289] width 12 height 13
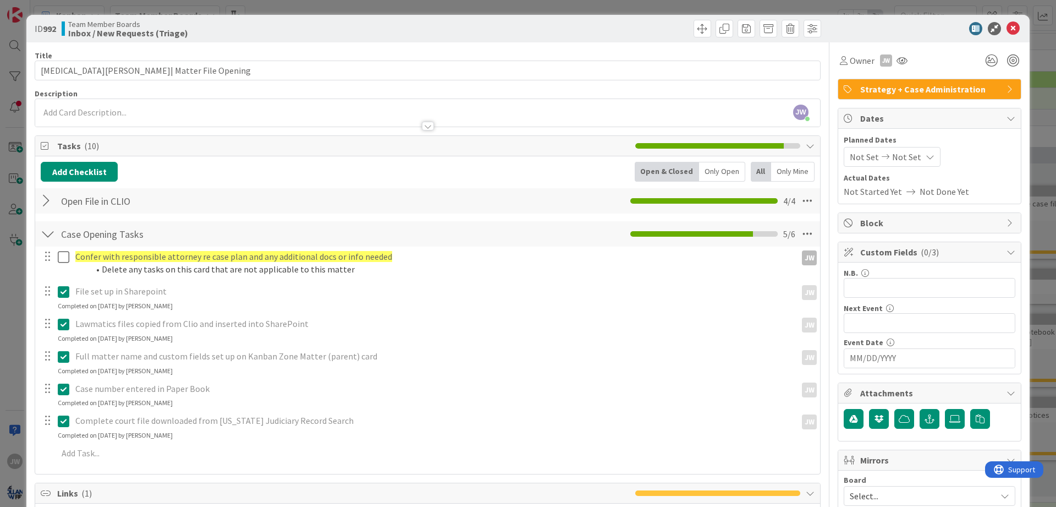
scroll to position [0, 0]
click at [1012, 29] on icon at bounding box center [1013, 29] width 13 height 13
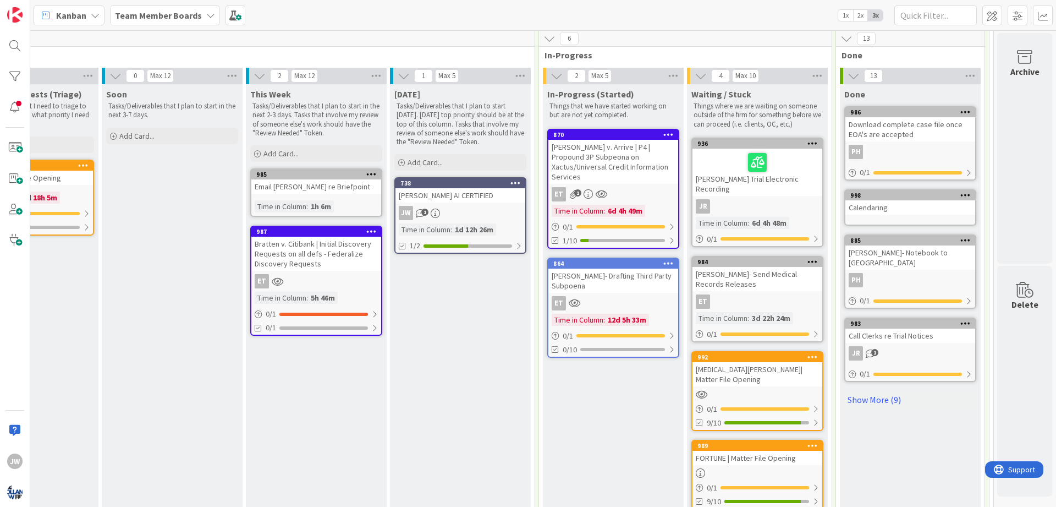
scroll to position [80, 116]
click at [817, 352] on icon at bounding box center [813, 356] width 10 height 8
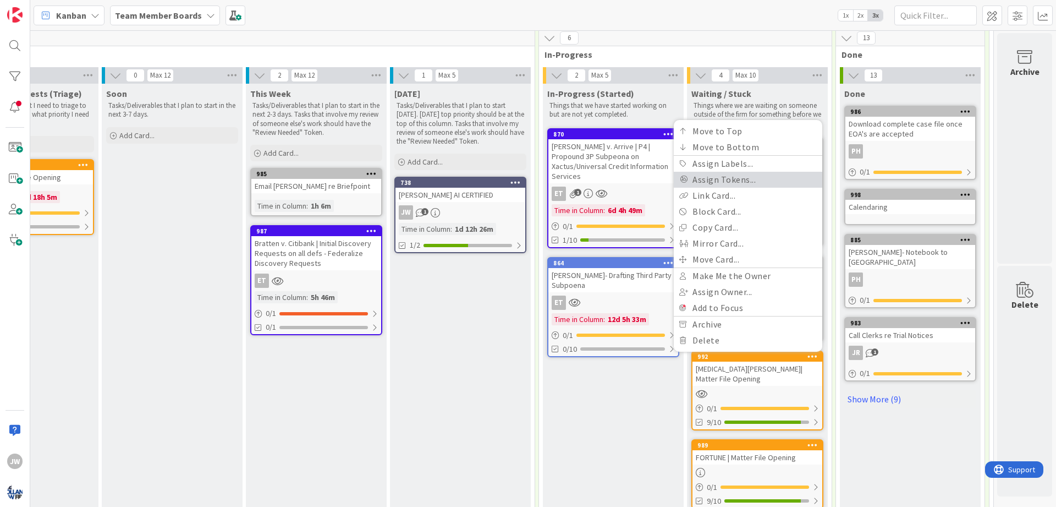
click at [725, 173] on link "Assign Tokens..." at bounding box center [748, 180] width 149 height 16
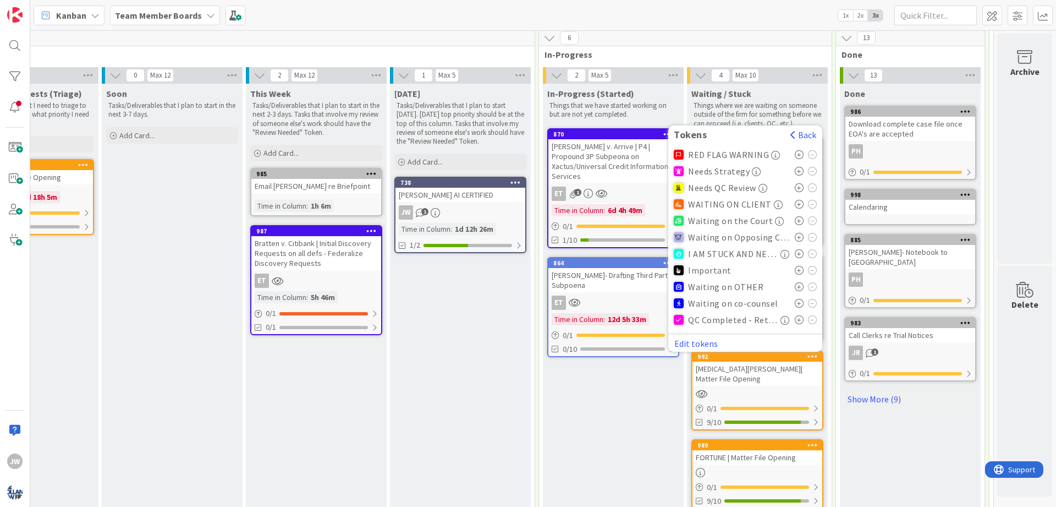
click at [705, 166] on span "Needs Strategy" at bounding box center [719, 171] width 62 height 10
click at [796, 167] on icon at bounding box center [799, 171] width 9 height 9
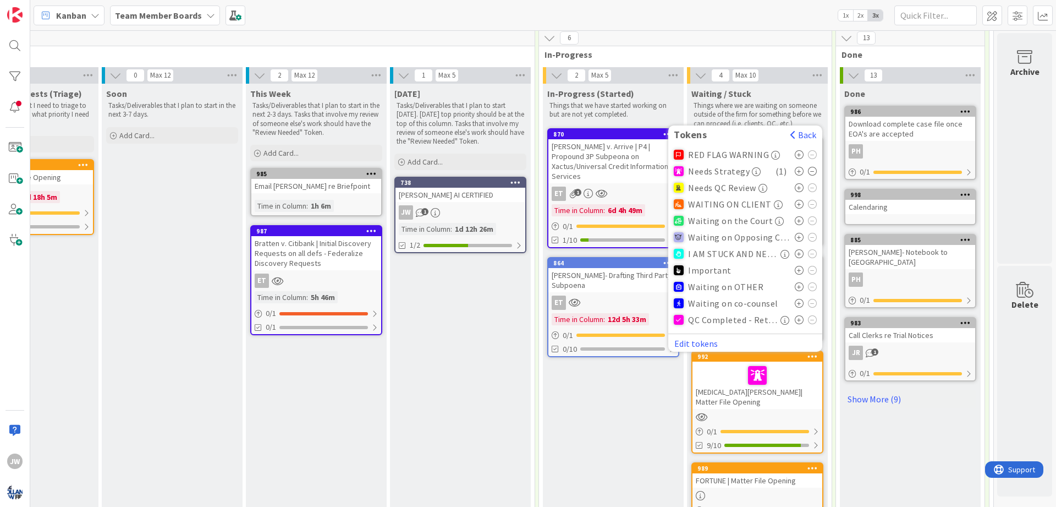
click at [813, 464] on icon at bounding box center [813, 468] width 10 height 8
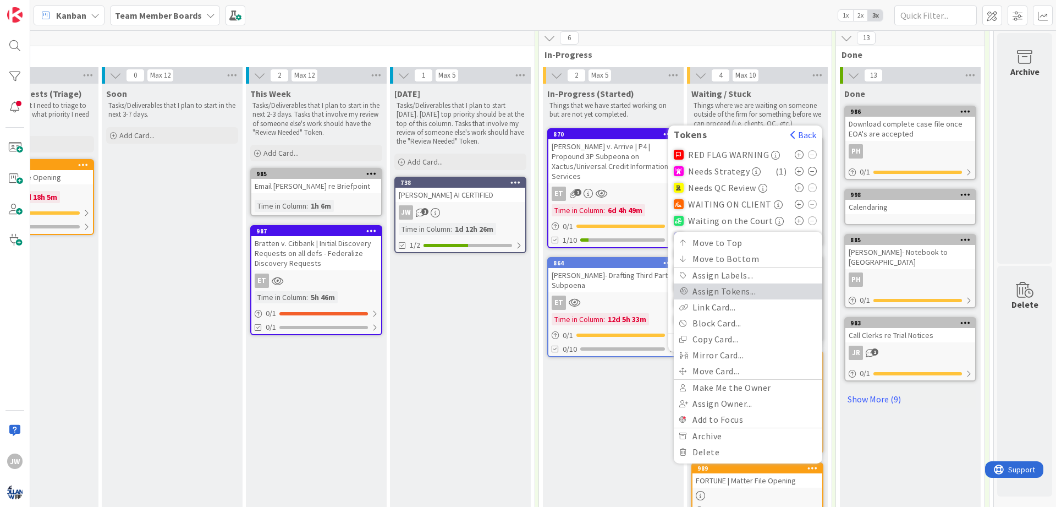
click at [743, 283] on link "Assign Tokens..." at bounding box center [748, 291] width 149 height 16
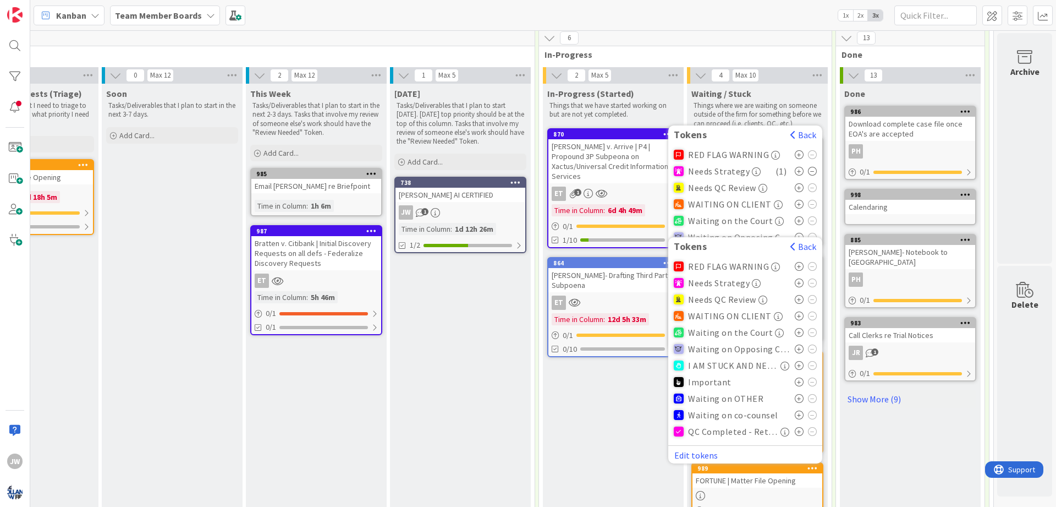
click at [796, 278] on icon at bounding box center [799, 282] width 9 height 9
click at [852, 436] on div "Done 986 Download complete case file once EOA's are accepted PH 0 / 1 998 Calen…" at bounding box center [910, 324] width 141 height 480
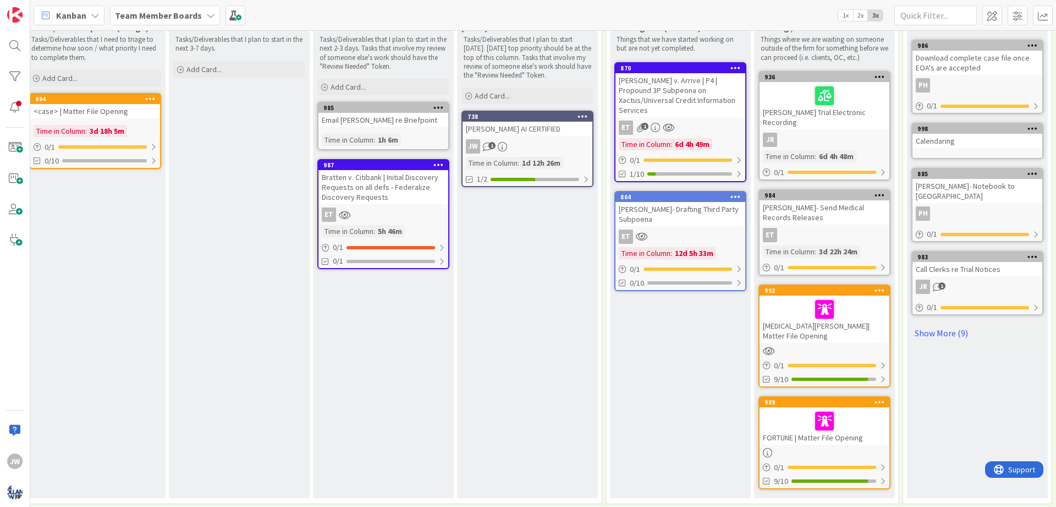
scroll to position [146, 0]
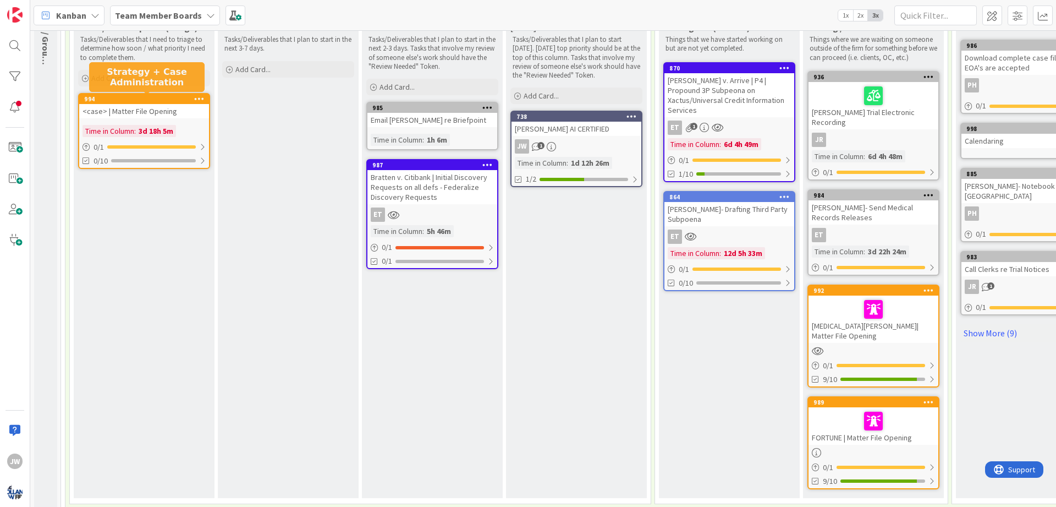
click at [149, 98] on div "994" at bounding box center [146, 99] width 125 height 8
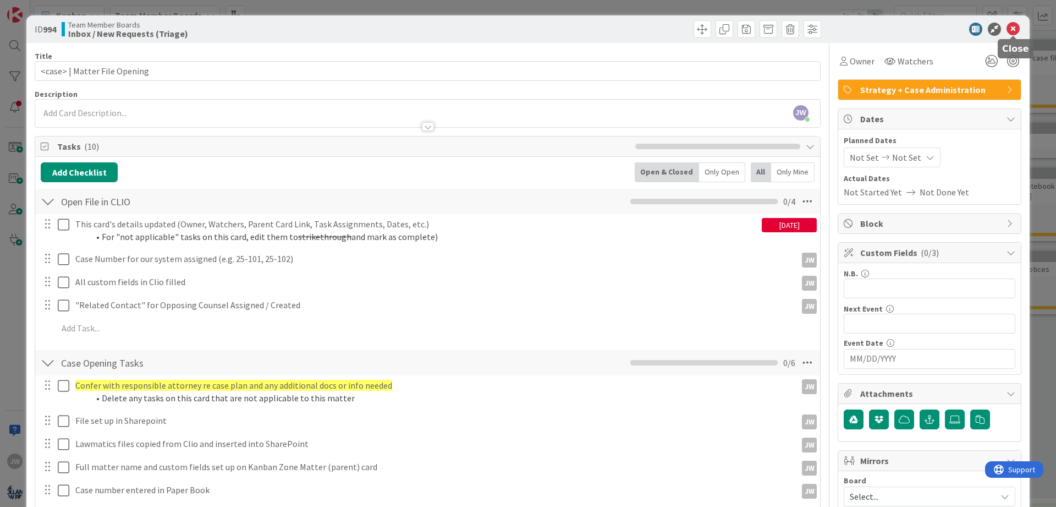
click at [1009, 29] on icon at bounding box center [1013, 29] width 13 height 13
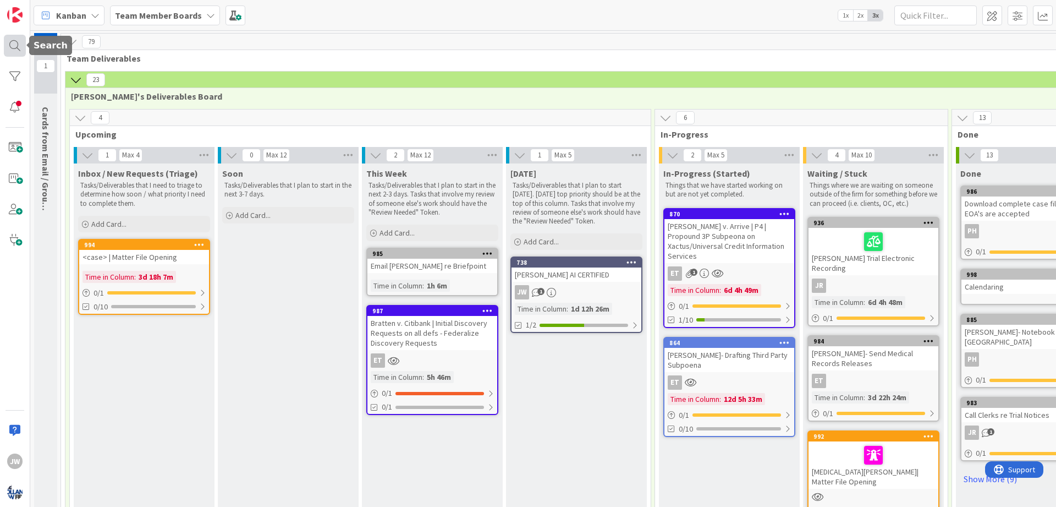
click at [8, 42] on div at bounding box center [15, 46] width 22 height 22
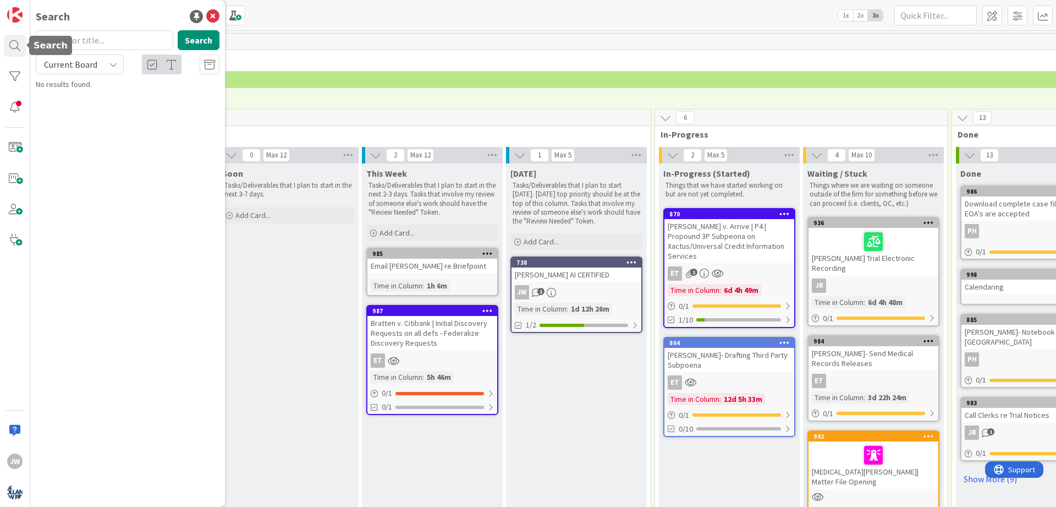
click at [99, 41] on input "text" at bounding box center [105, 40] width 138 height 20
type input "[PERSON_NAME]"
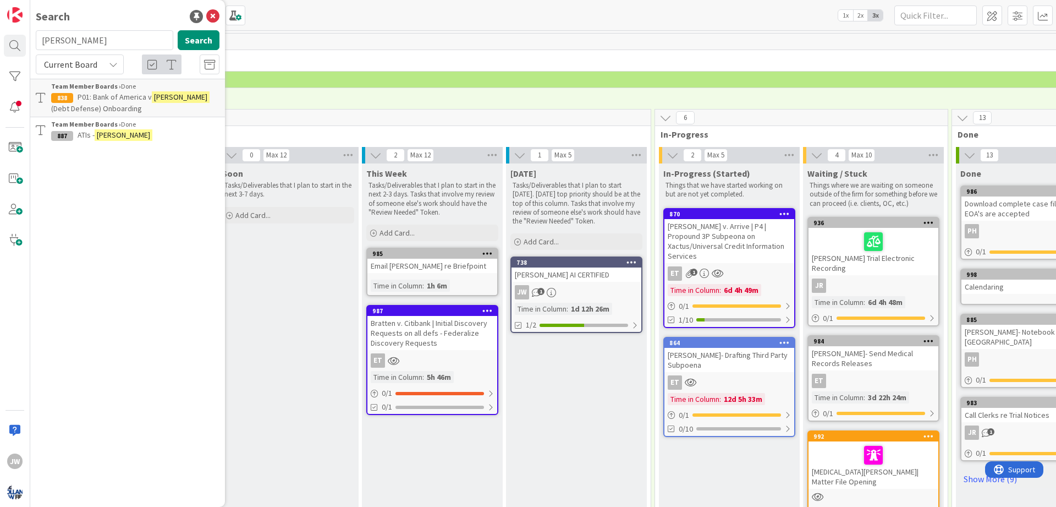
click at [141, 107] on p "P01: Bank of America v [PERSON_NAME] (Debt Defense) Onboarding" at bounding box center [135, 102] width 168 height 23
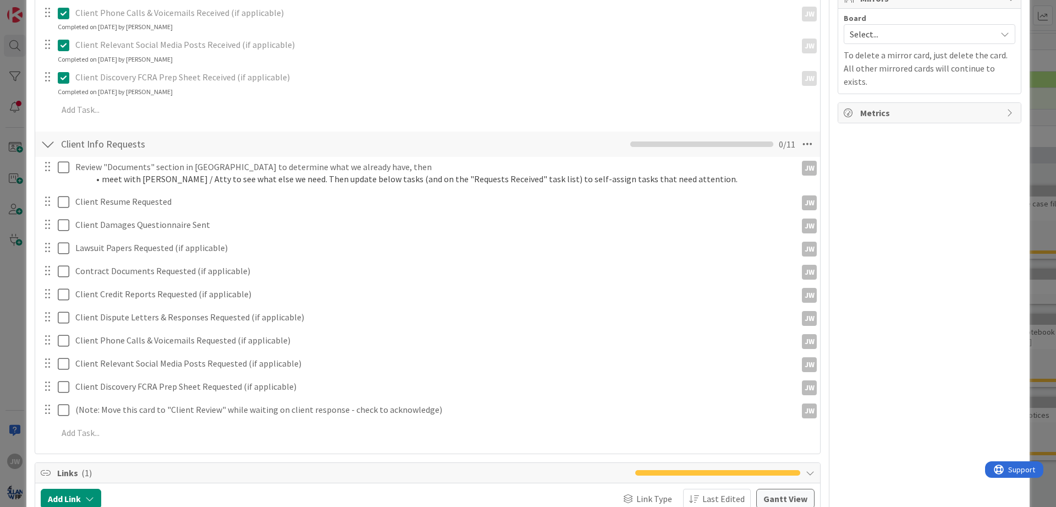
scroll to position [713, 0]
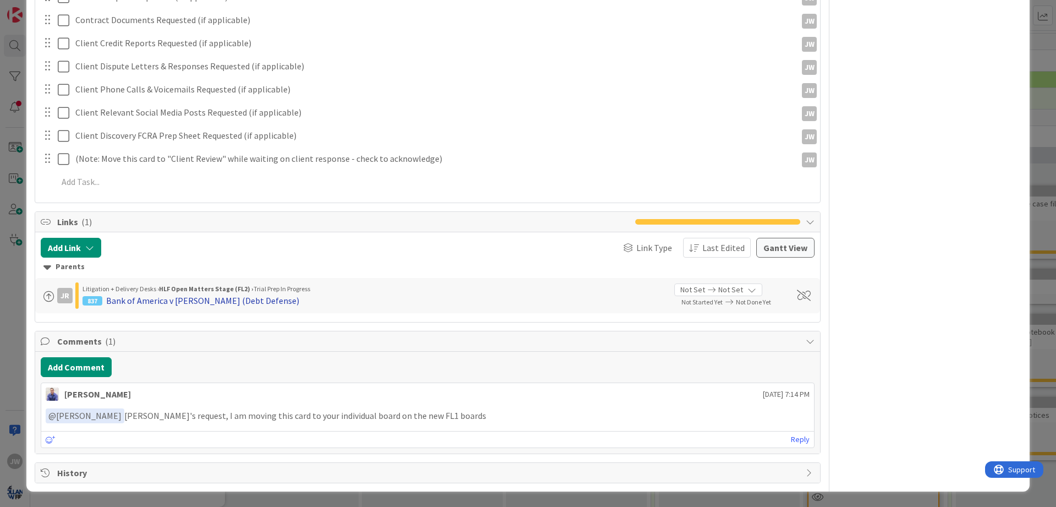
click at [136, 298] on div "Bank of America v [PERSON_NAME] (Debt Defense)" at bounding box center [202, 300] width 193 height 13
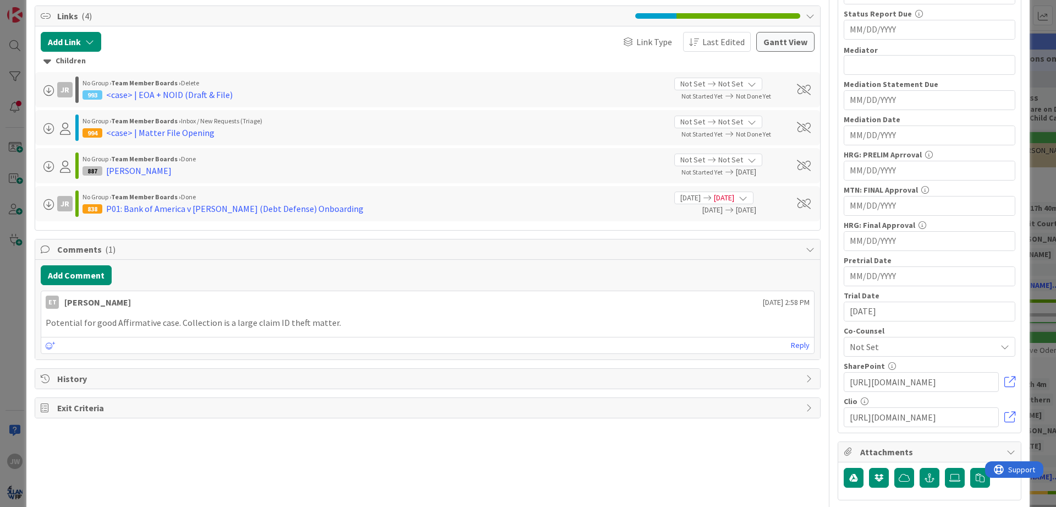
scroll to position [490, 0]
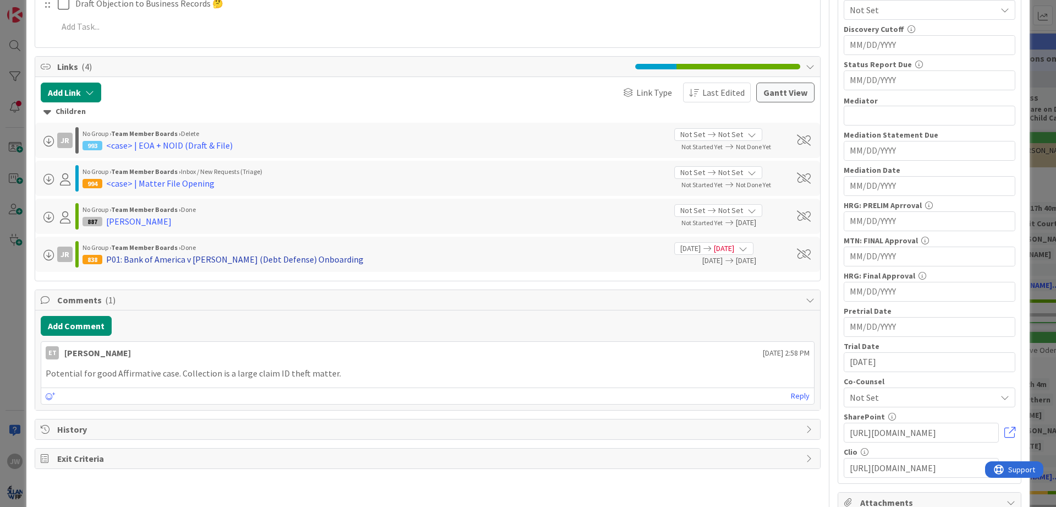
click at [155, 261] on div "P01: Bank of America v [PERSON_NAME] (Debt Defense) Onboarding" at bounding box center [234, 259] width 257 height 13
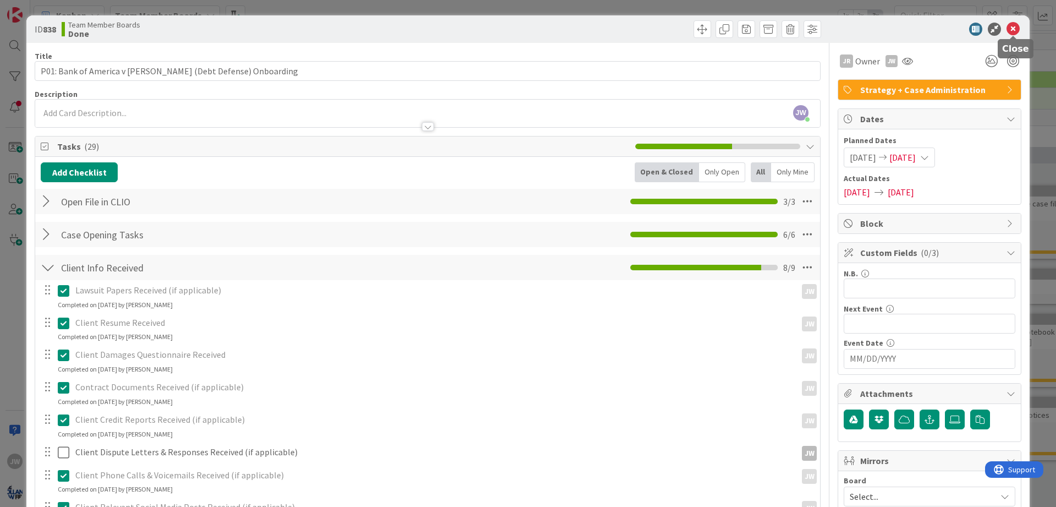
click at [1008, 33] on icon at bounding box center [1013, 29] width 13 height 13
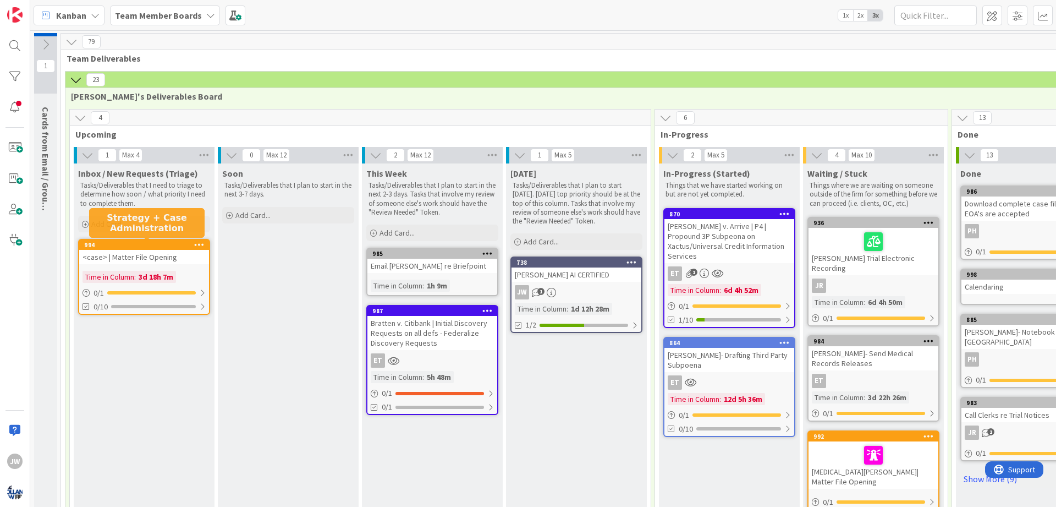
click at [151, 246] on div "994" at bounding box center [146, 245] width 125 height 8
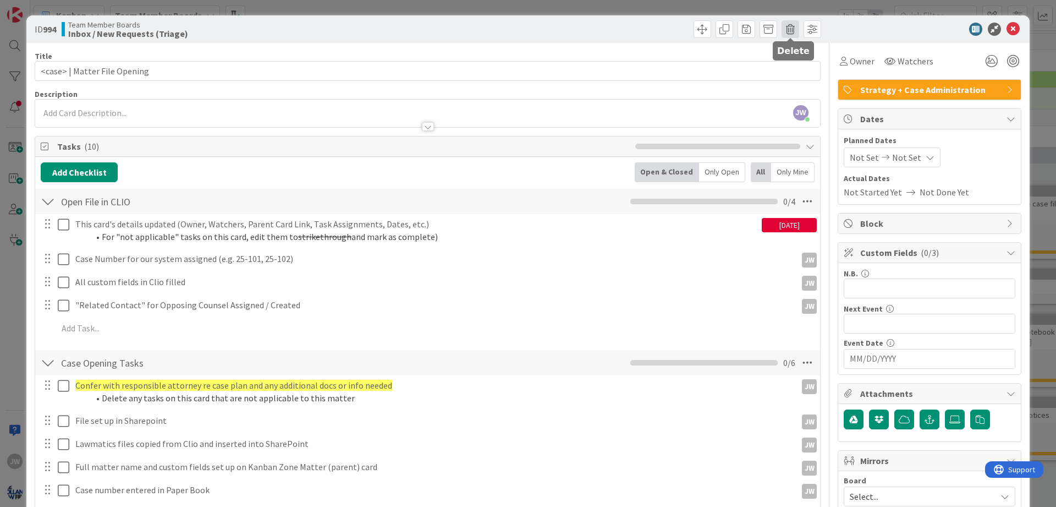
click at [795, 26] on span at bounding box center [791, 29] width 18 height 18
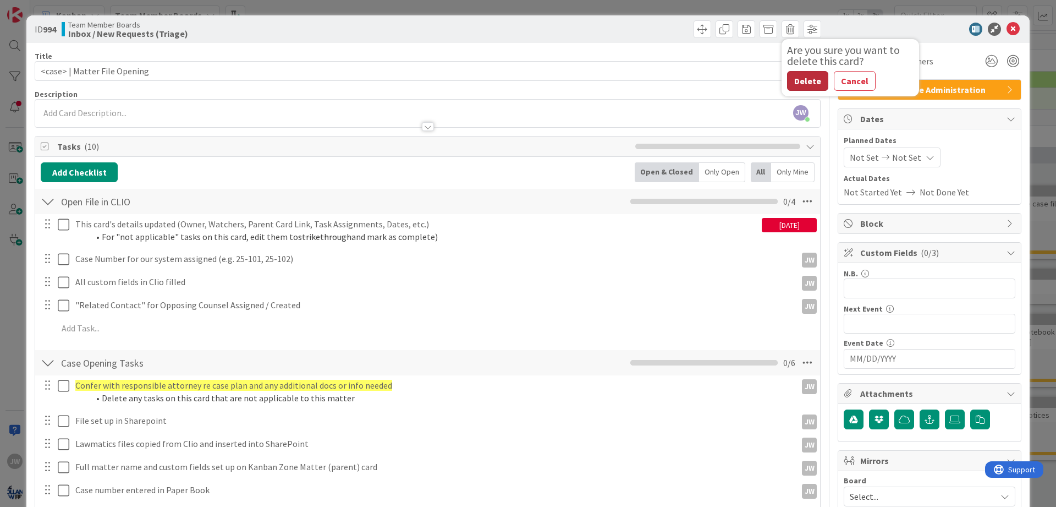
click at [800, 83] on button "Delete" at bounding box center [807, 81] width 41 height 20
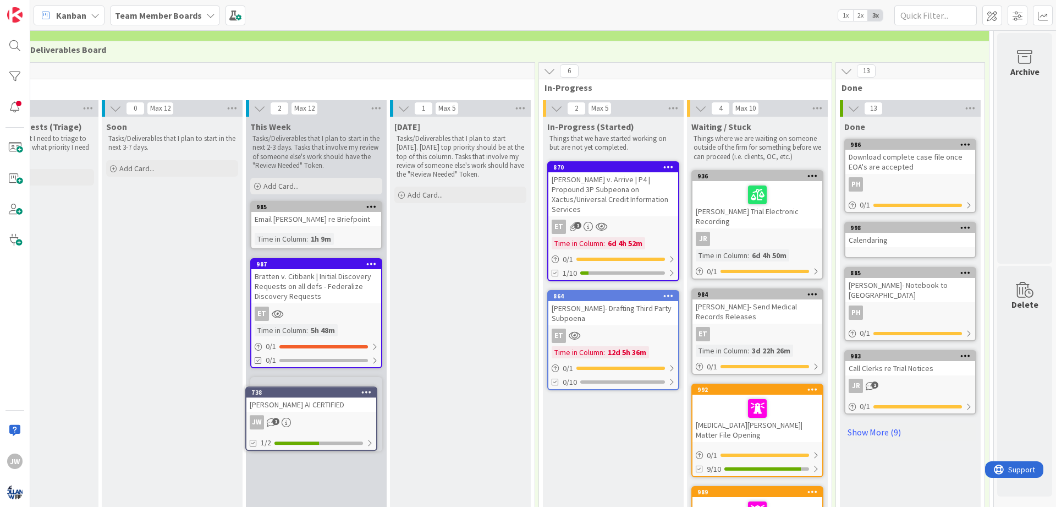
scroll to position [59, 116]
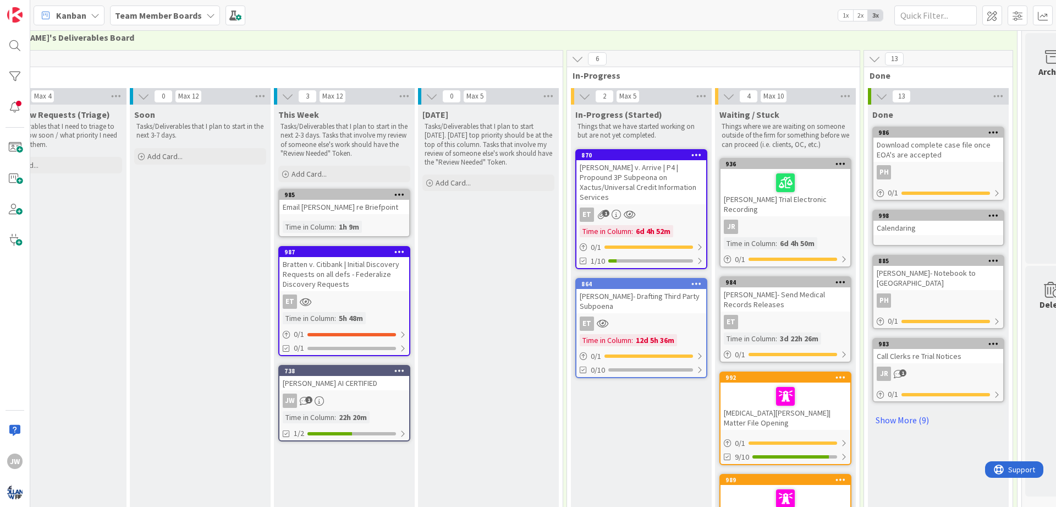
click at [481, 494] on div "[DATE] Tasks/Deliverables that I plan to start [DATE]. [DATE] top priority shou…" at bounding box center [488, 340] width 141 height 471
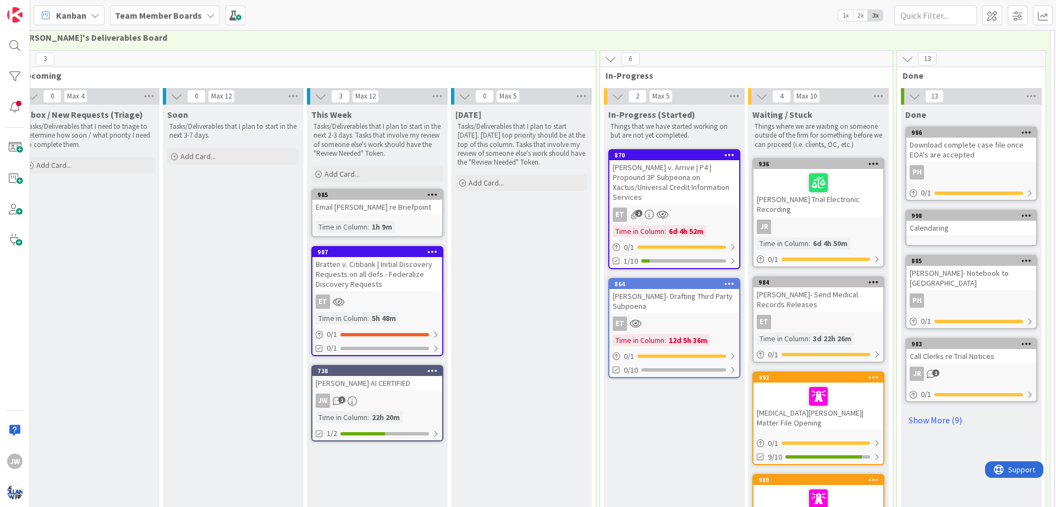
scroll to position [59, 0]
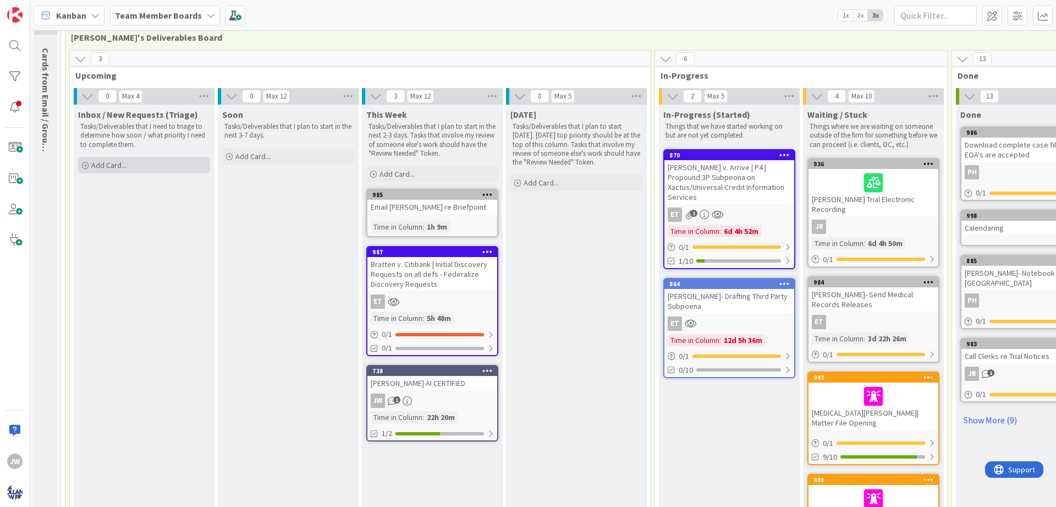
click at [161, 160] on div "Add Card..." at bounding box center [144, 165] width 132 height 17
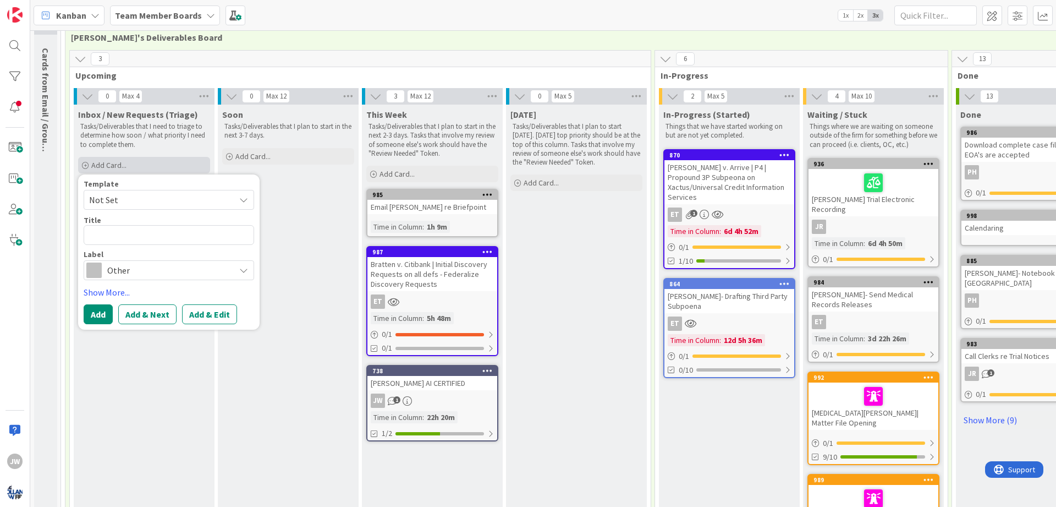
type textarea "x"
type textarea "C"
type textarea "x"
type textarea "Cy"
type textarea "x"
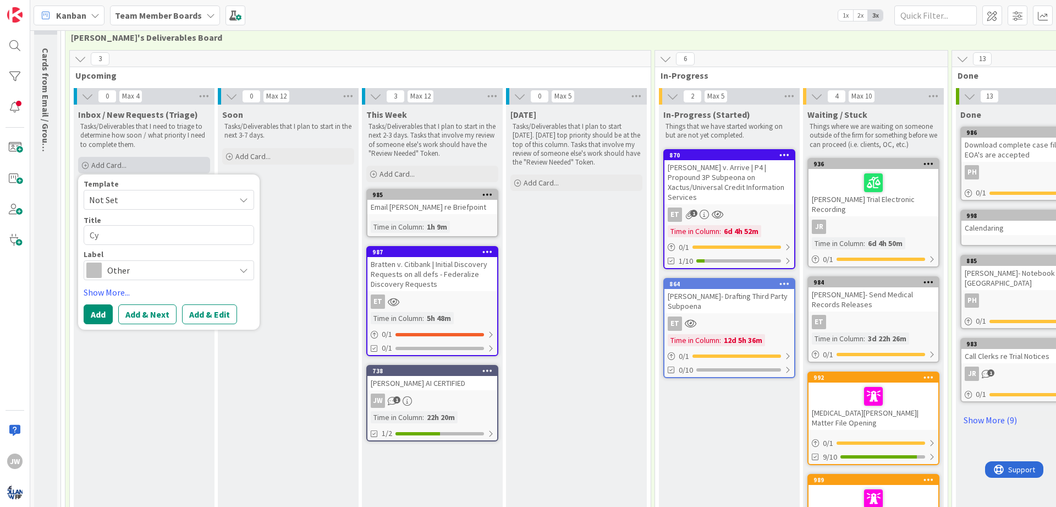
type textarea "Cyb"
type textarea "x"
type textarea "Cybe"
type textarea "x"
type textarea "Cyber"
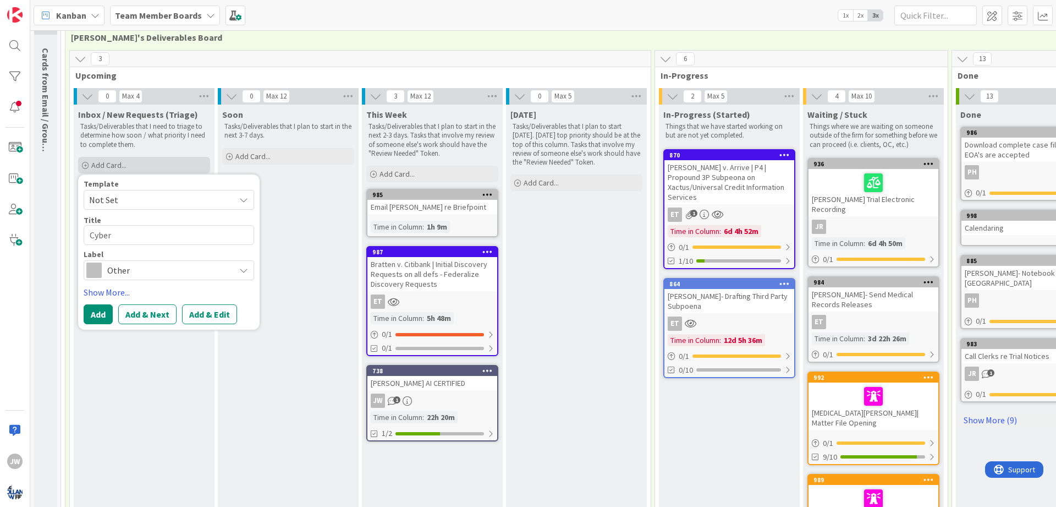
type textarea "x"
type textarea "Cyberc"
type textarea "x"
type textarea "Cyber"
type textarea "x"
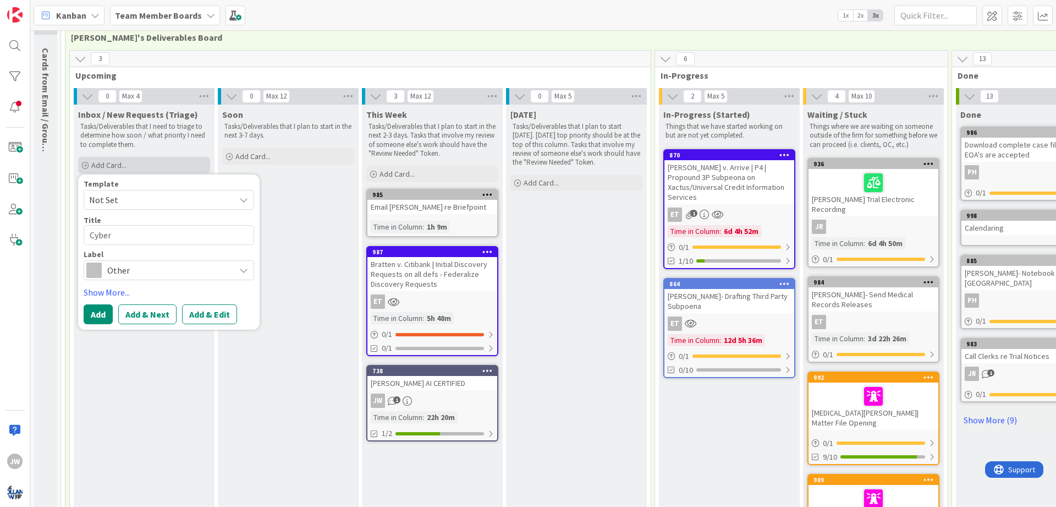
type textarea "Cybers"
type textarea "x"
type textarea "Cyberse"
type textarea "x"
type textarea "Cybersee"
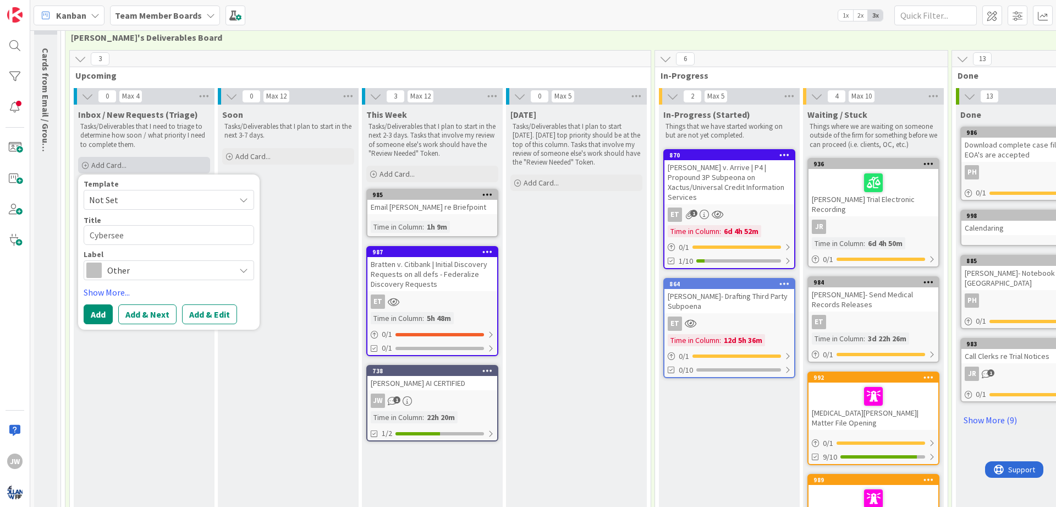
type textarea "x"
type textarea "Cyberseec"
type textarea "x"
type textarea "Cybersee"
type textarea "x"
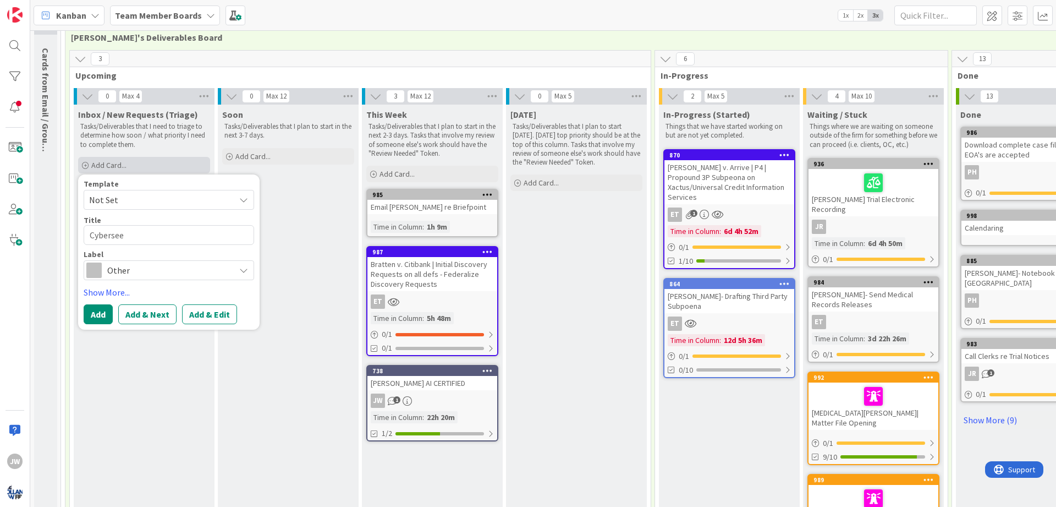
type textarea "Cyberse"
type textarea "x"
type textarea "Cybersec"
type textarea "x"
type textarea "Cybersecu"
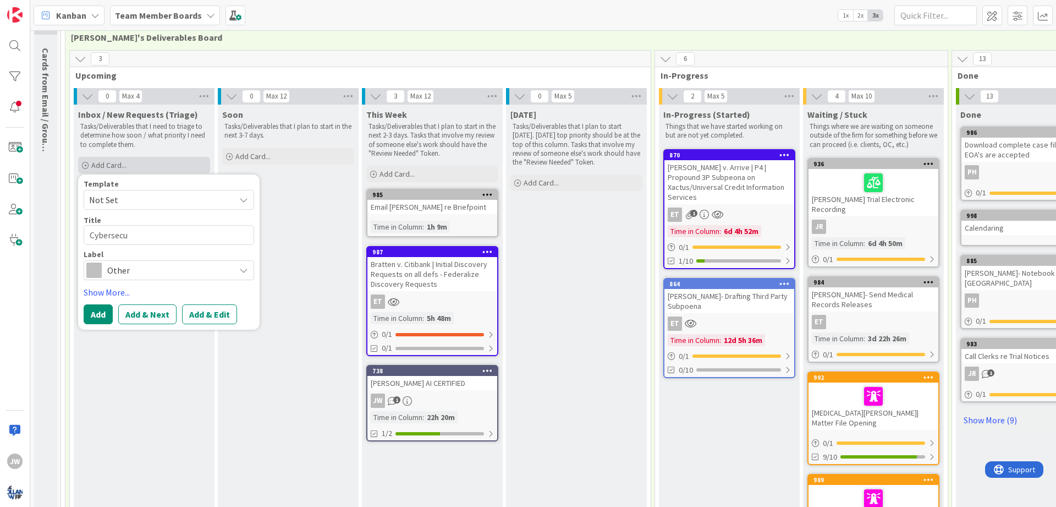
type textarea "x"
type textarea "Cybersecur"
type textarea "x"
type textarea "Cybersecuri"
type textarea "x"
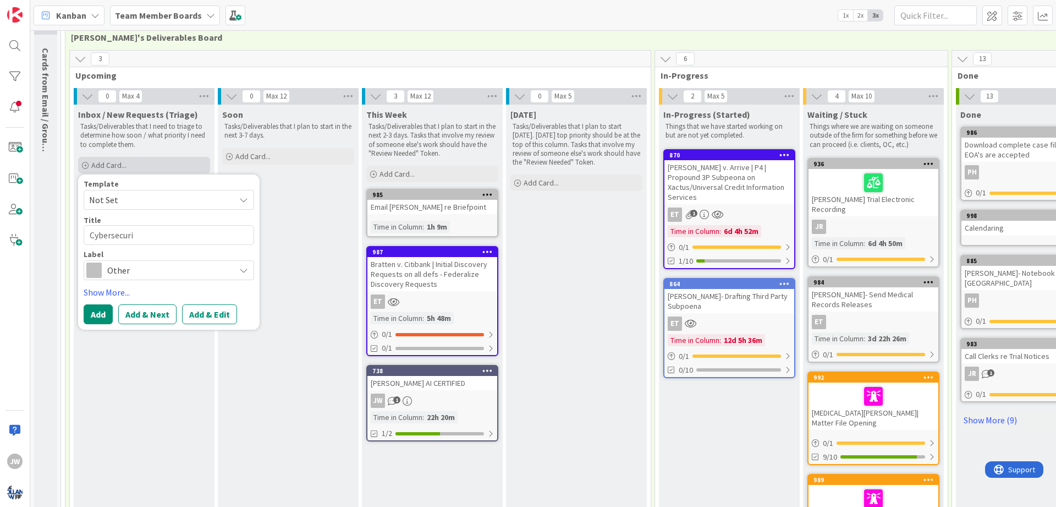
type textarea "Cybersecurit"
type textarea "x"
type textarea "Cybersecurity"
type textarea "x"
type textarea "Cybersecurity"
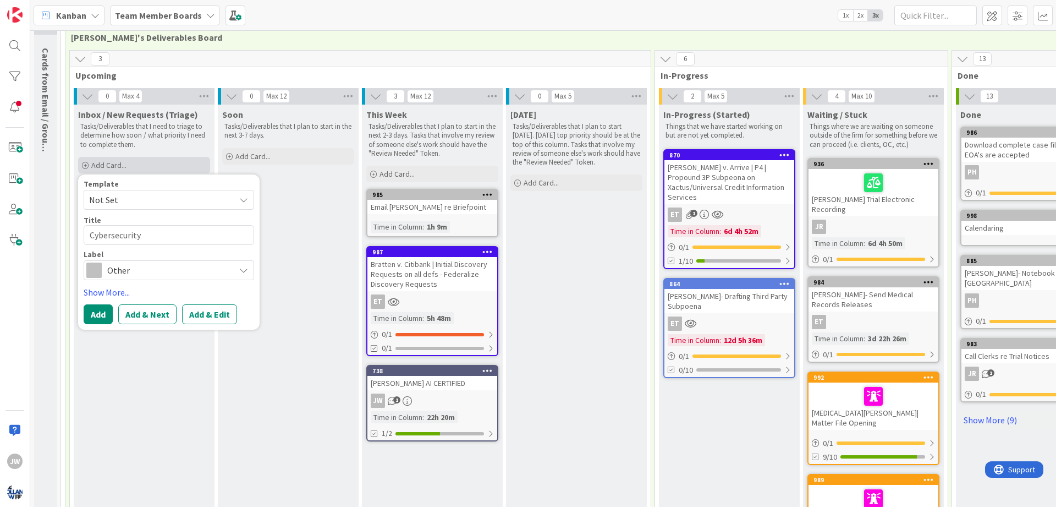
type textarea "x"
type textarea "Cybersecurity T"
type textarea "x"
type textarea "Cybersecurity Tr"
type textarea "x"
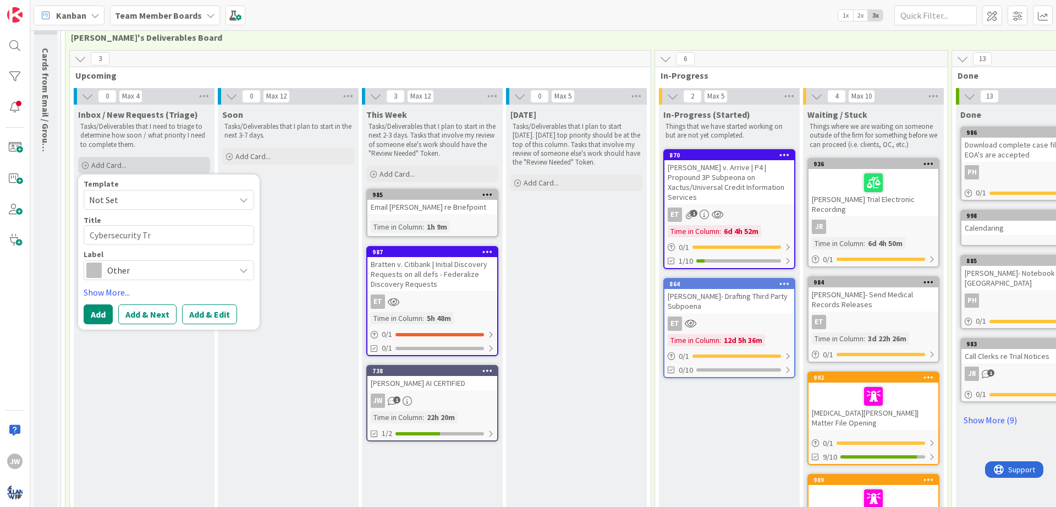
type textarea "Cybersecurity Tra"
type textarea "x"
type textarea "Cybersecurity Trai"
type textarea "x"
type textarea "Cybersecurity Train"
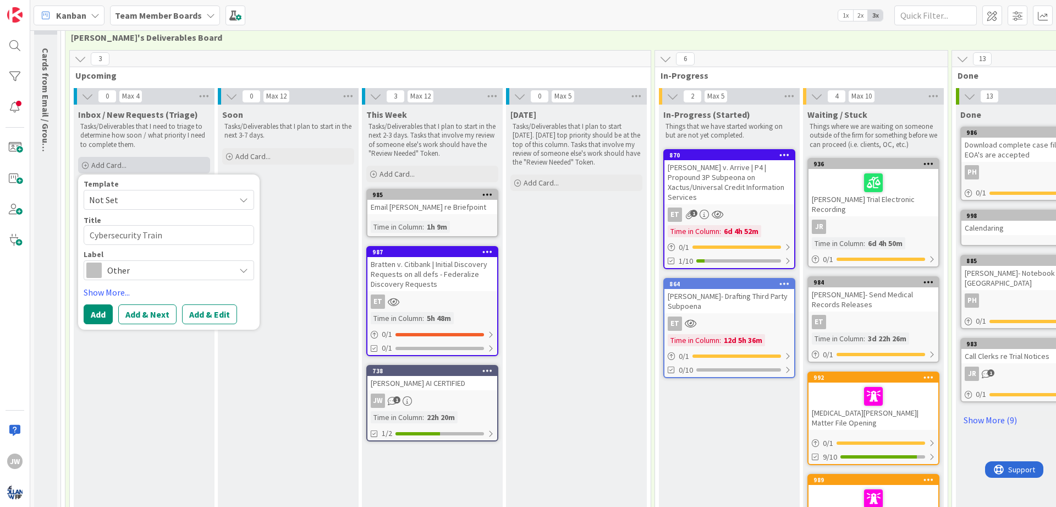
type textarea "x"
type textarea "Cybersecurity Traini"
type textarea "x"
type textarea "Cybersecurity Trainin"
type textarea "x"
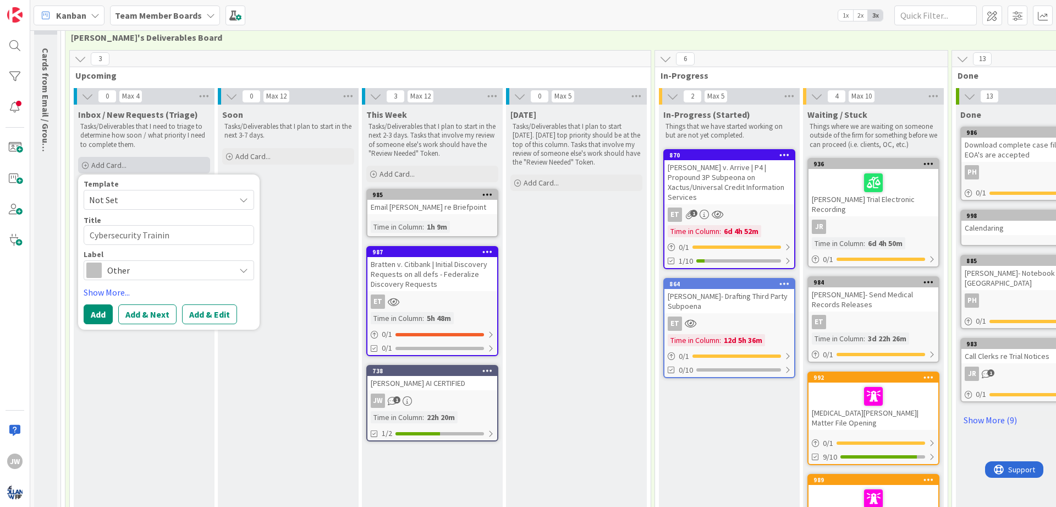
type textarea "Cybersecurity Training"
type textarea "x"
type textarea "Cybersecurity Training"
type textarea "x"
type textarea "Cybersecurity Training C"
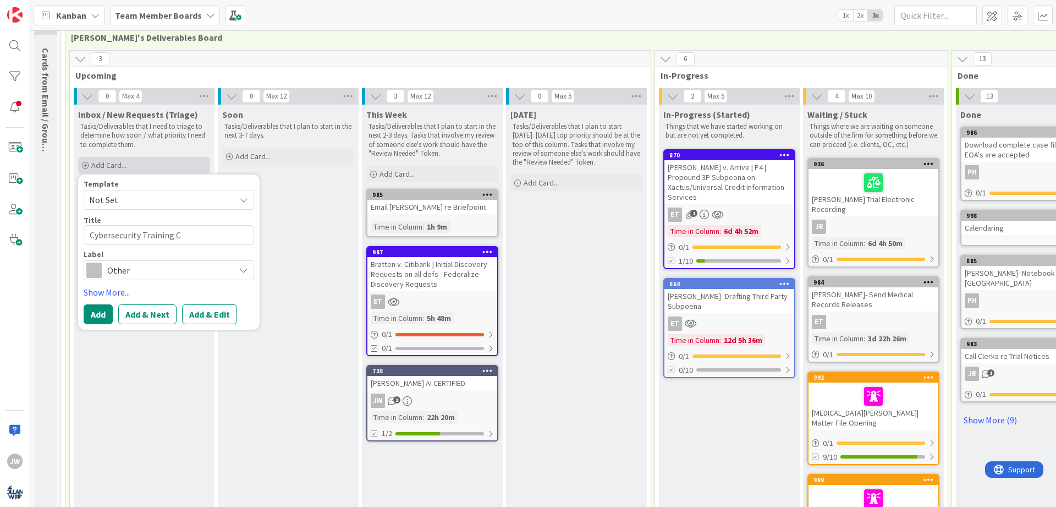
type textarea "x"
type textarea "Cybersecurity Training Co"
type textarea "x"
type textarea "Cybersecurity Training Cou"
type textarea "x"
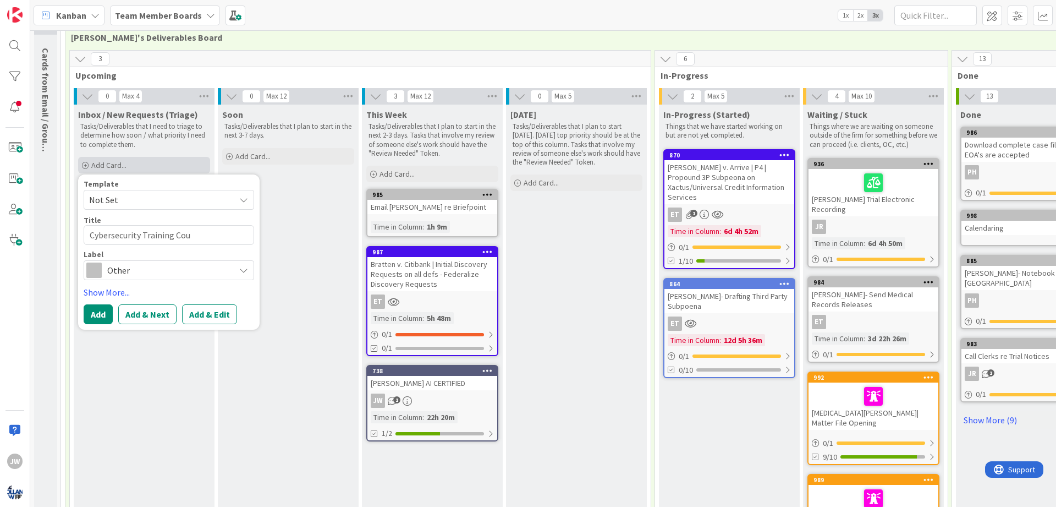
type textarea "Cybersecurity Training Cour"
type textarea "x"
type textarea "Cybersecurity Training Cours"
type textarea "x"
type textarea "Cybersecurity Training Course"
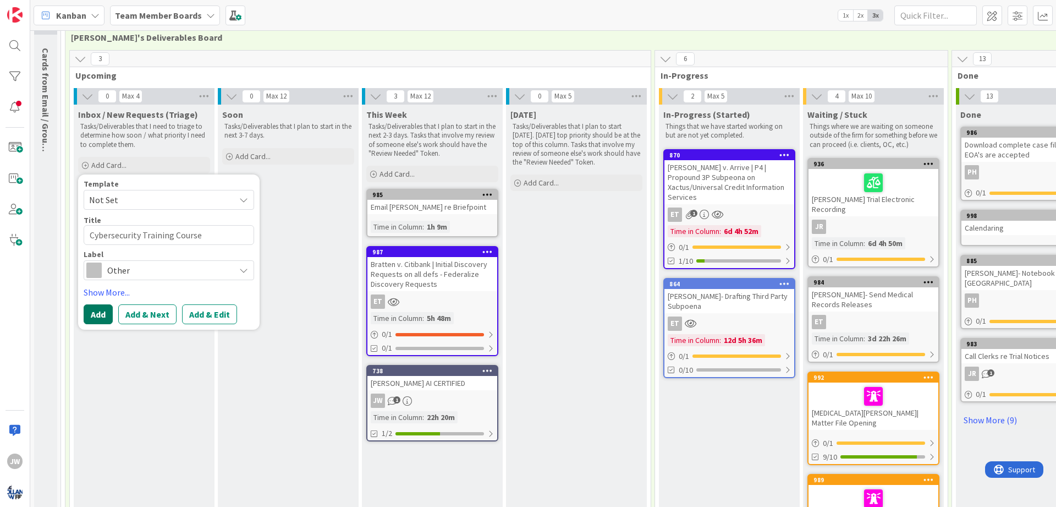
click at [107, 315] on button "Add" at bounding box center [98, 314] width 29 height 20
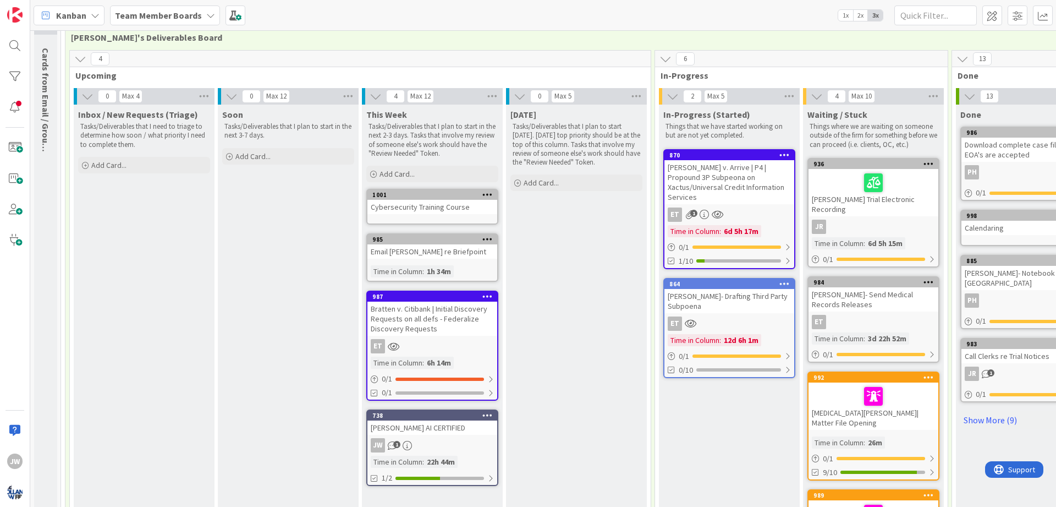
click at [95, 18] on icon at bounding box center [95, 15] width 9 height 9
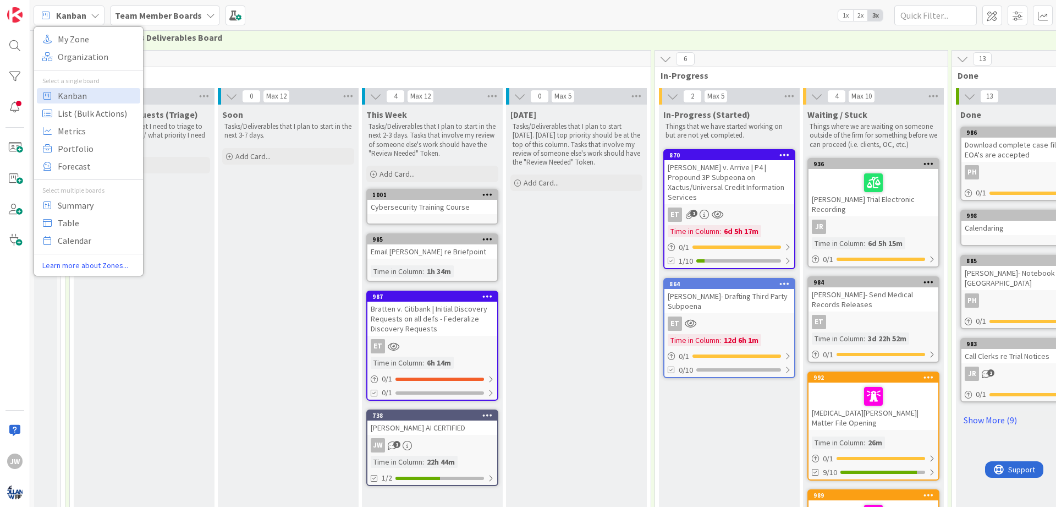
click at [95, 18] on icon at bounding box center [95, 15] width 9 height 9
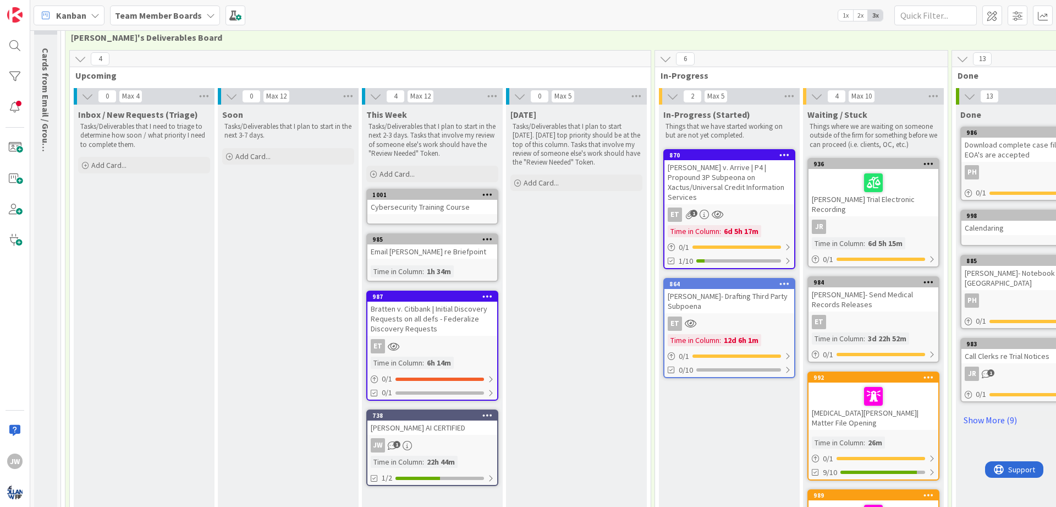
click at [269, 5] on div "Kanban My Zone Organization Select a single board Kanban List (Bulk Actions) Me…" at bounding box center [543, 15] width 1026 height 30
